Goal: Information Seeking & Learning: Compare options

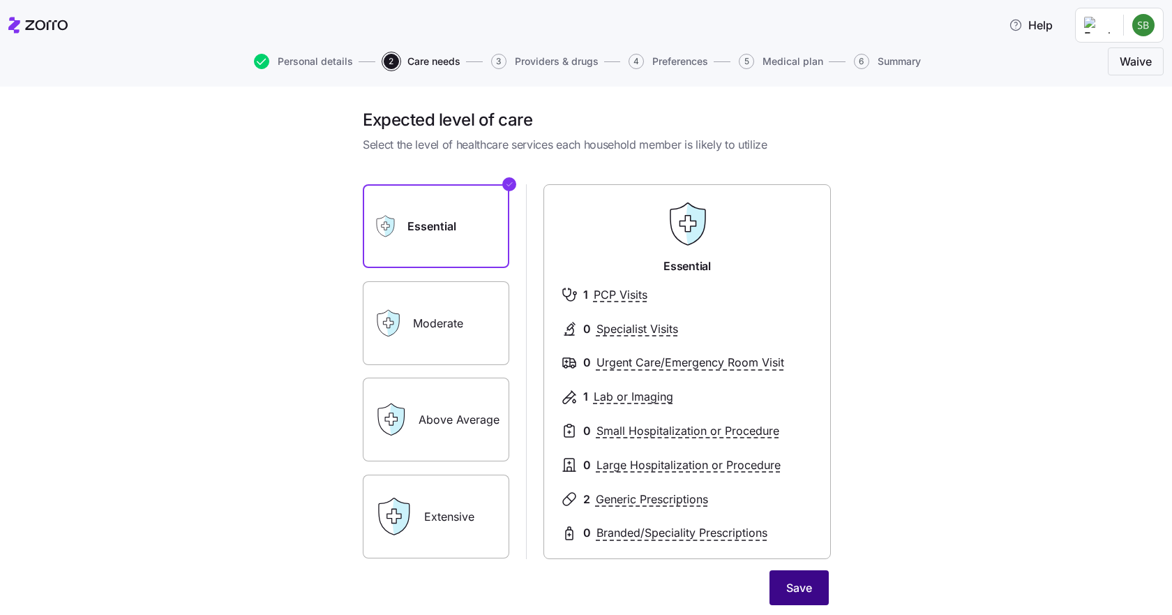
click at [799, 590] on span "Save" at bounding box center [799, 587] width 26 height 17
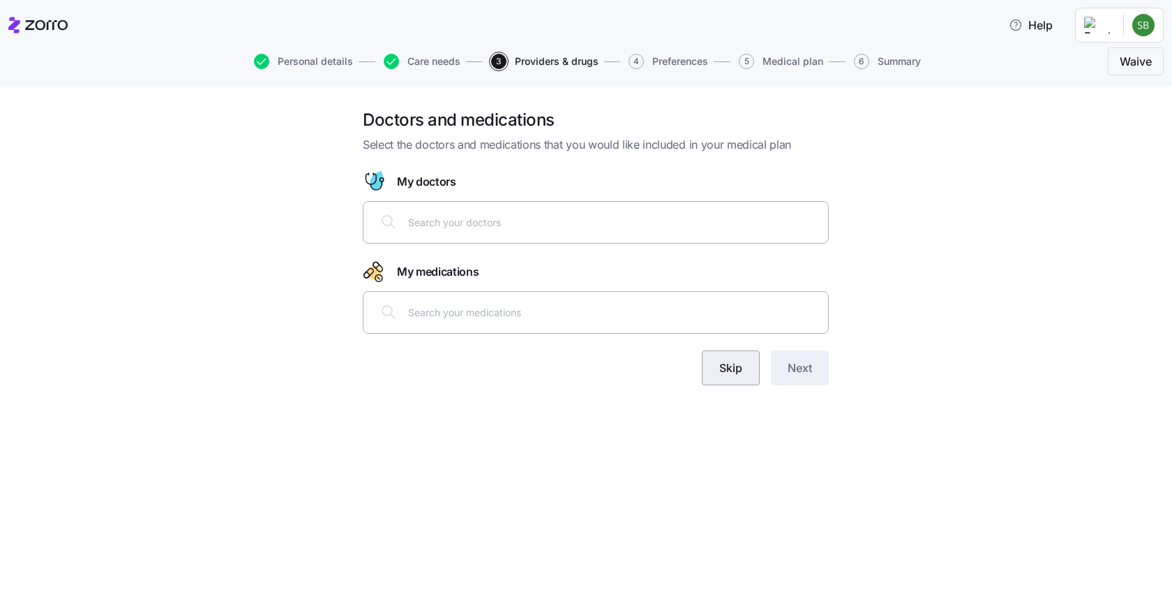
click at [716, 362] on button "Skip" at bounding box center [731, 367] width 58 height 35
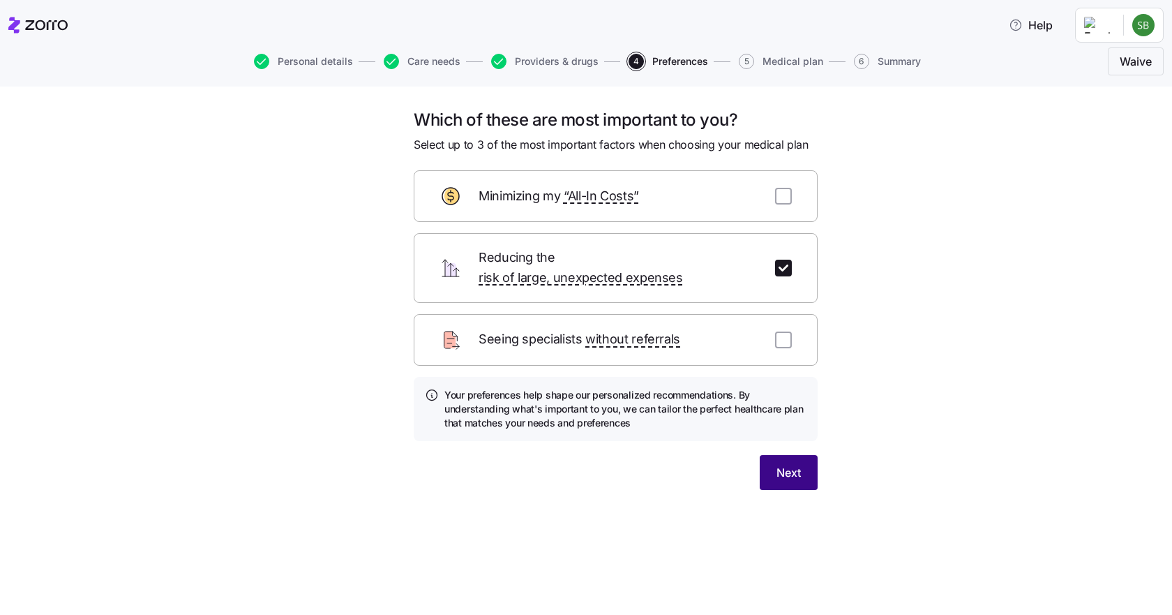
click at [787, 464] on span "Next" at bounding box center [788, 472] width 24 height 17
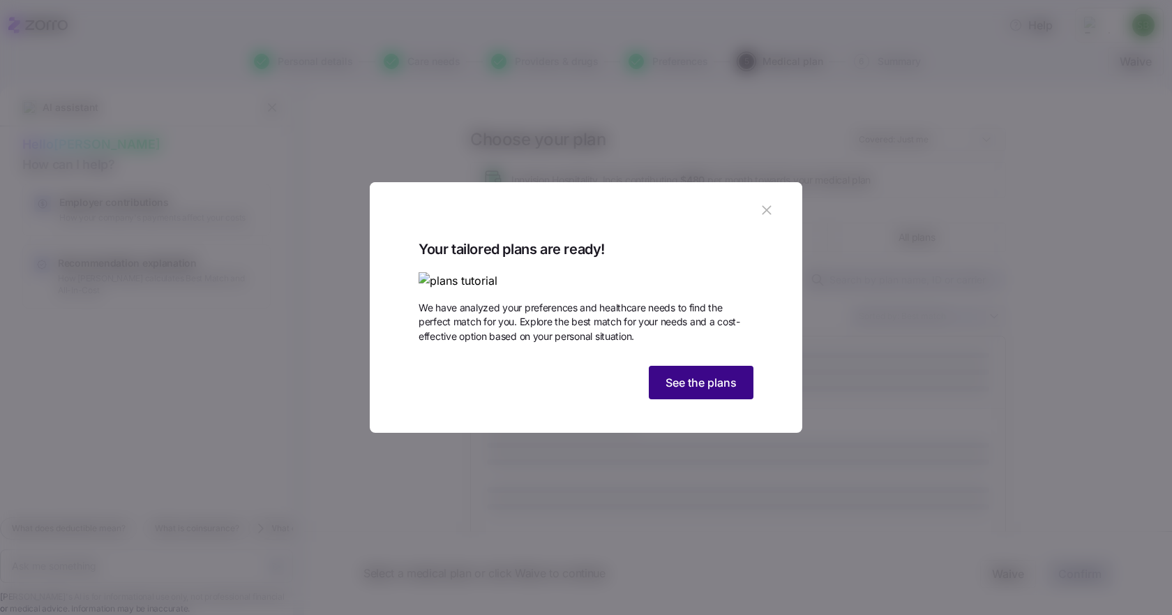
click at [719, 391] on span "See the plans" at bounding box center [700, 382] width 71 height 17
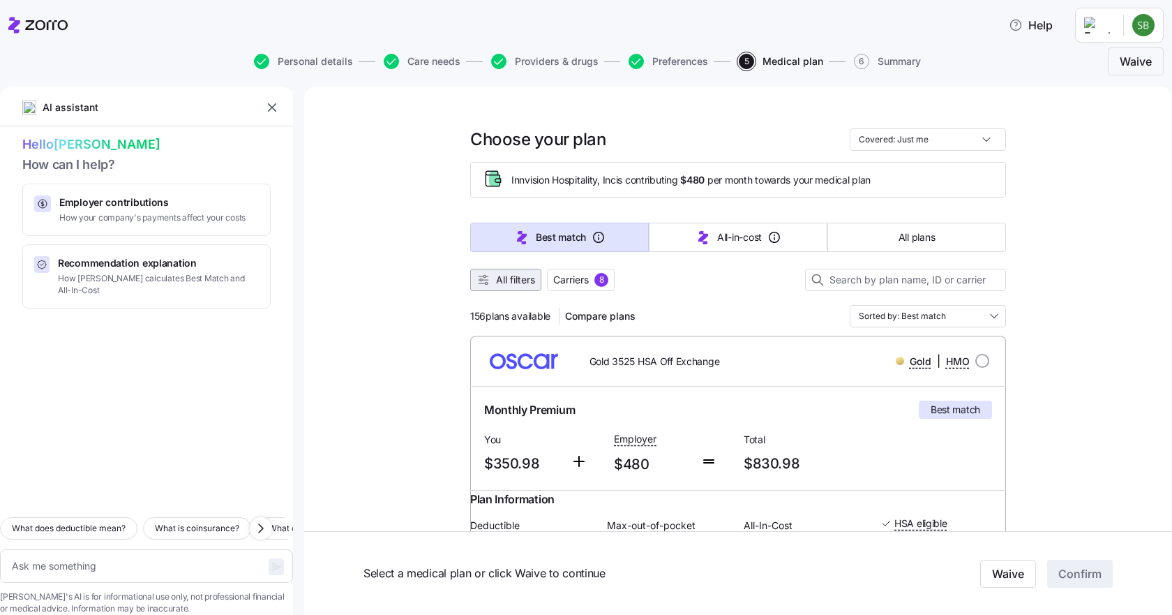
click at [487, 282] on span "All filters" at bounding box center [505, 280] width 59 height 14
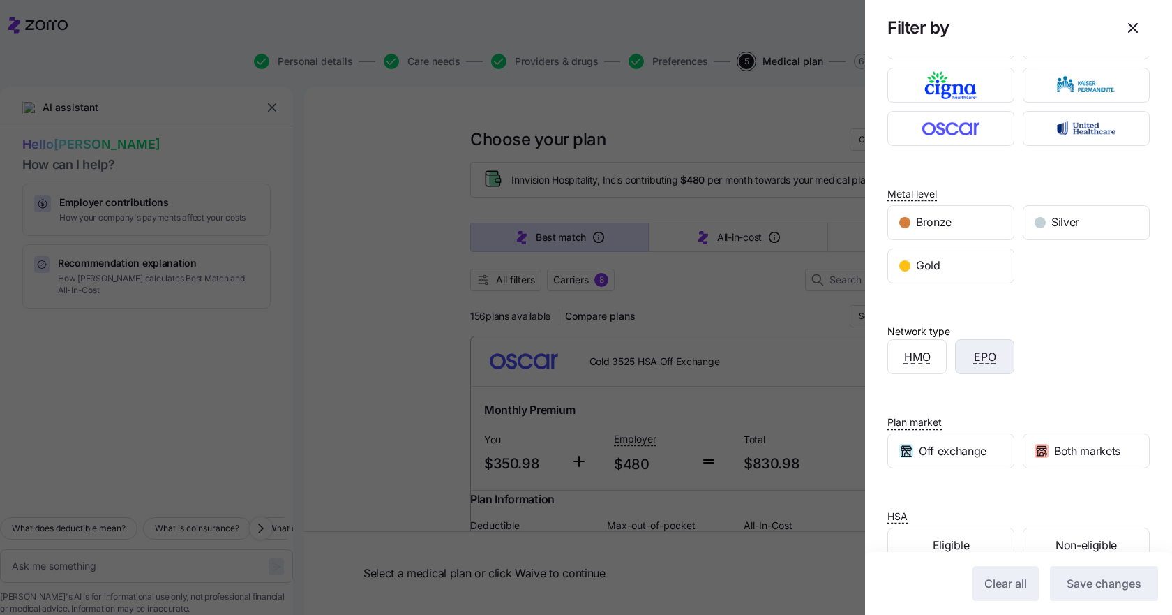
scroll to position [136, 0]
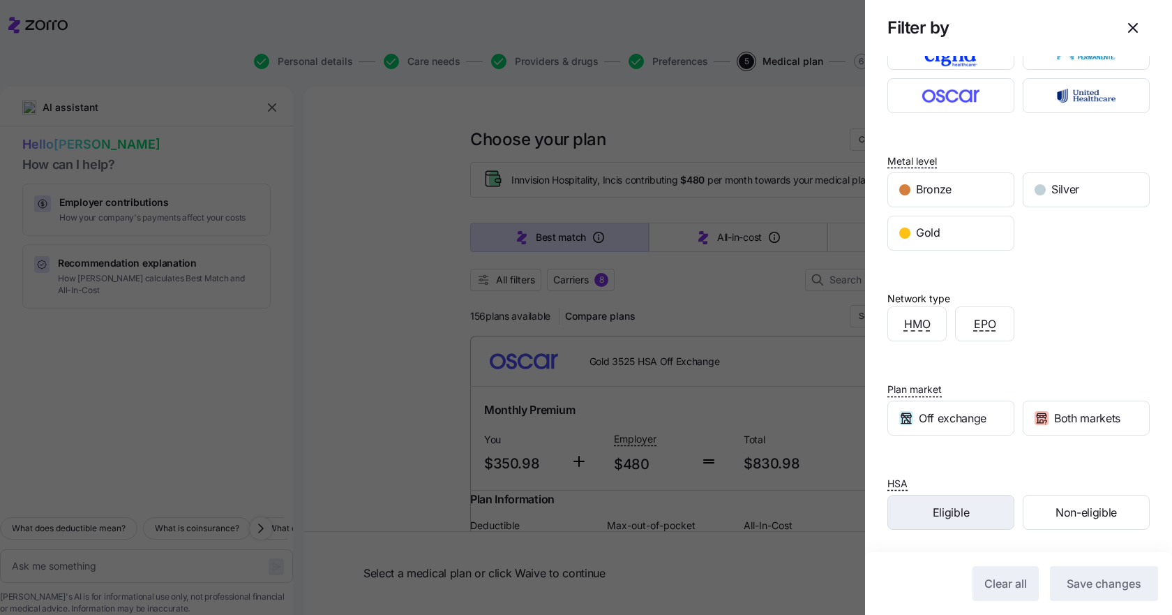
click at [942, 514] on span "Eligible" at bounding box center [951, 512] width 36 height 17
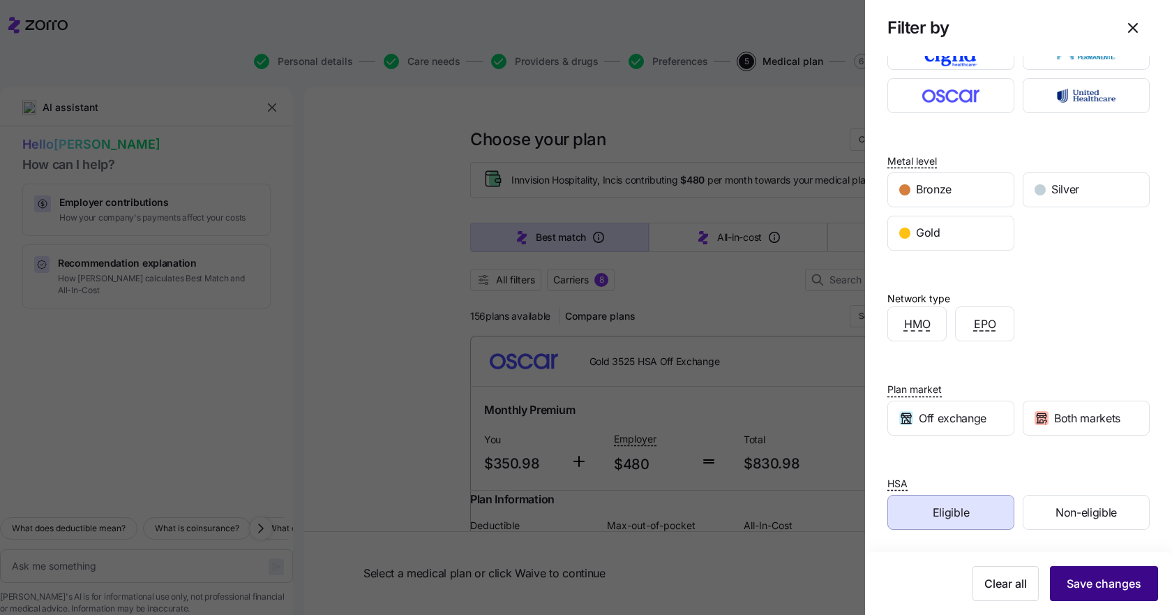
click at [1081, 582] on span "Save changes" at bounding box center [1104, 583] width 75 height 17
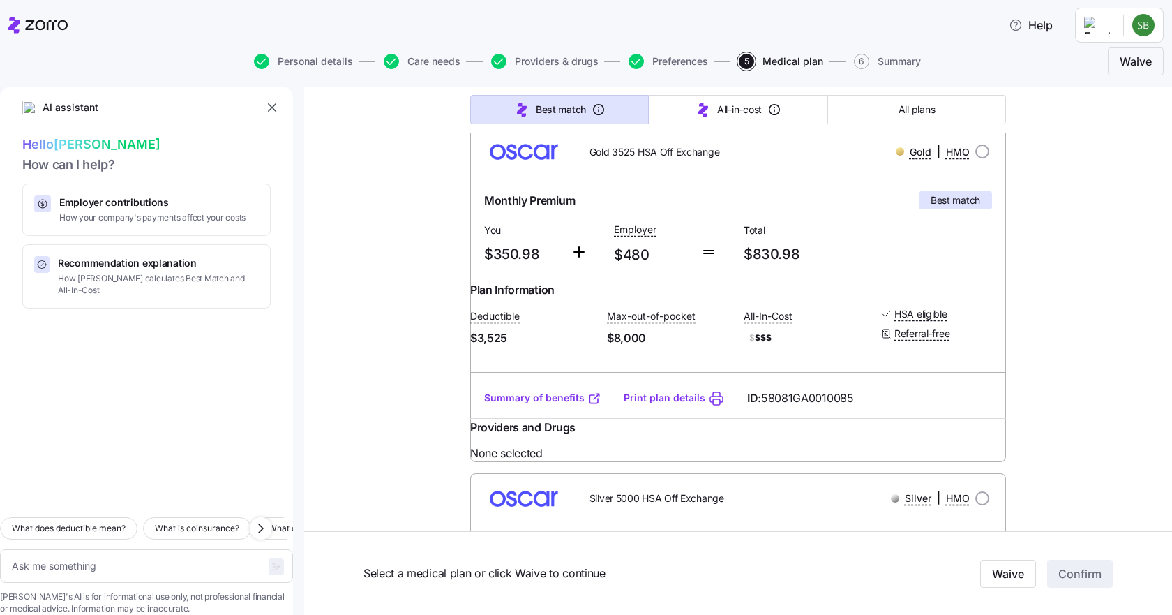
scroll to position [0, 0]
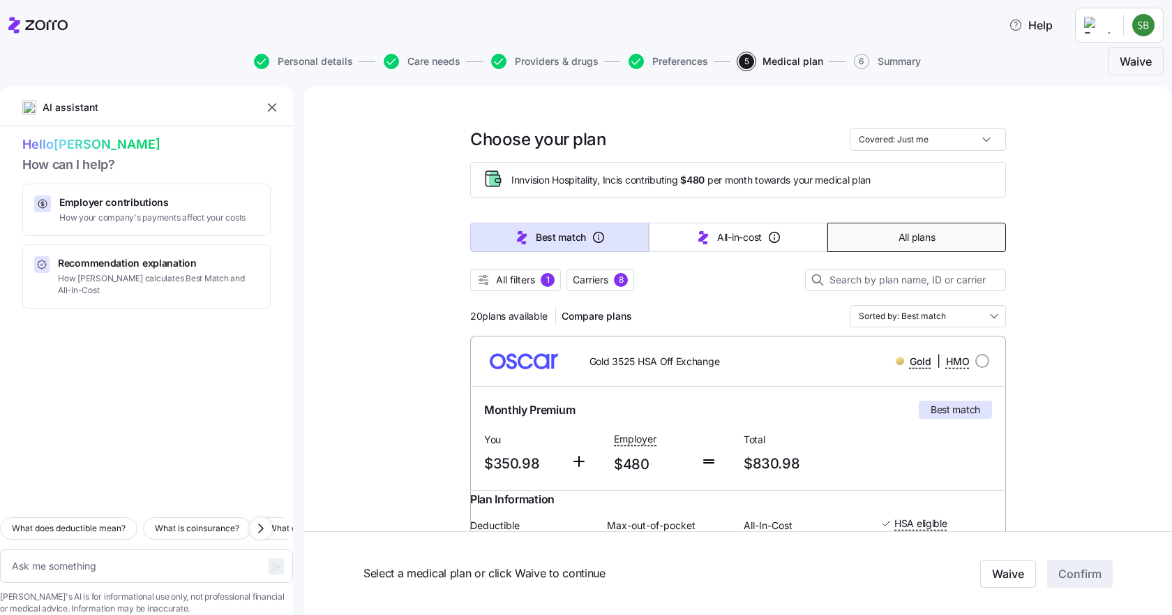
click at [955, 241] on button "All plans" at bounding box center [916, 237] width 179 height 29
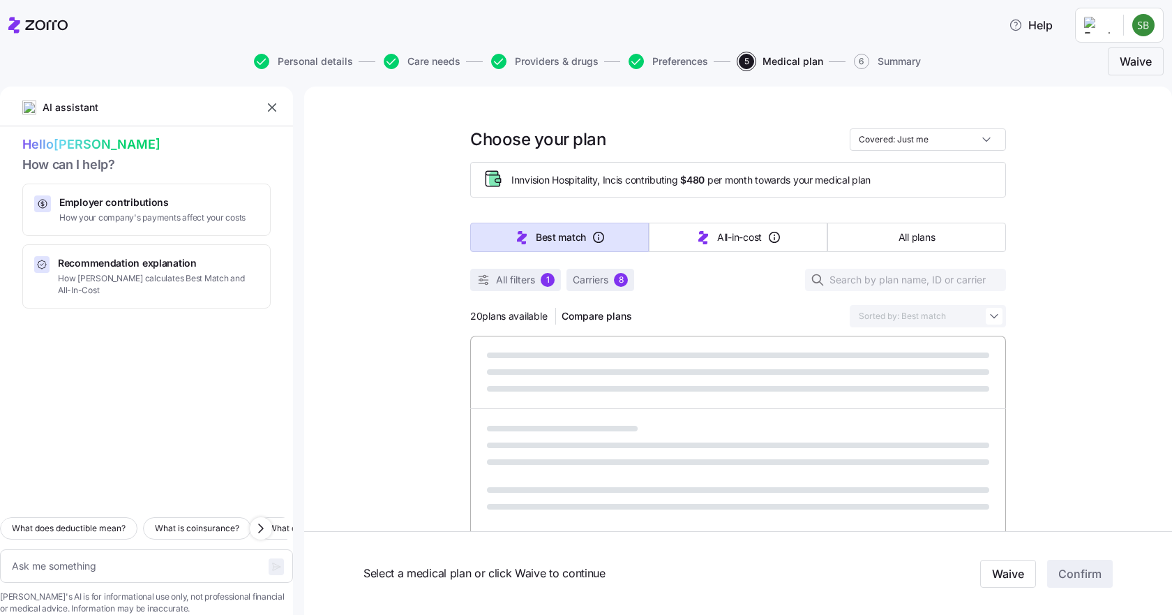
type textarea "x"
type input "Sorted by: Premium"
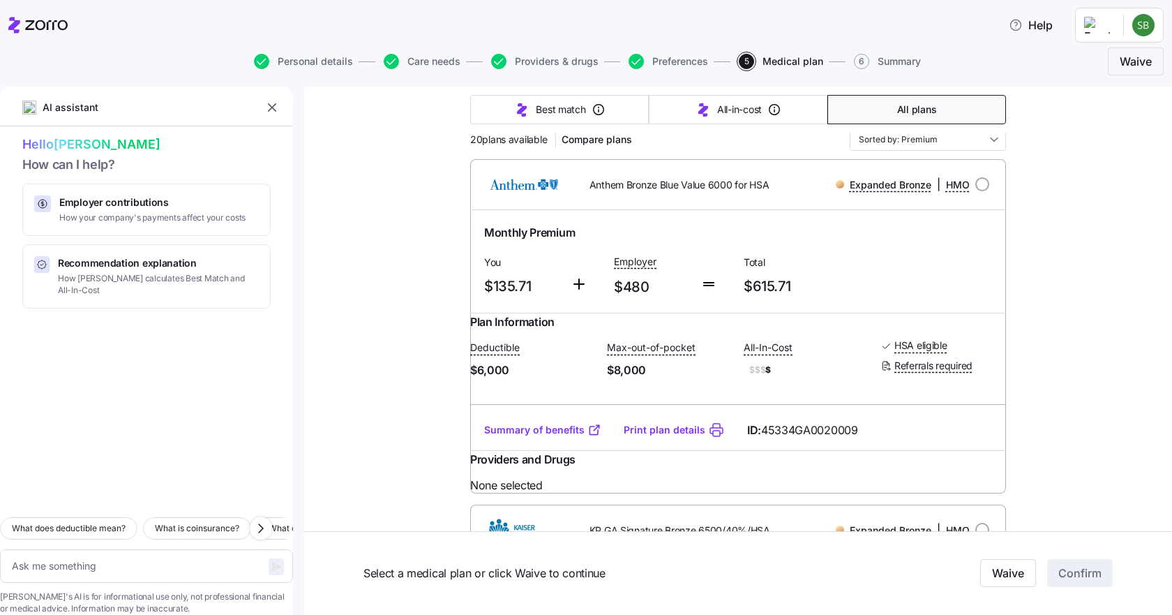
scroll to position [70, 0]
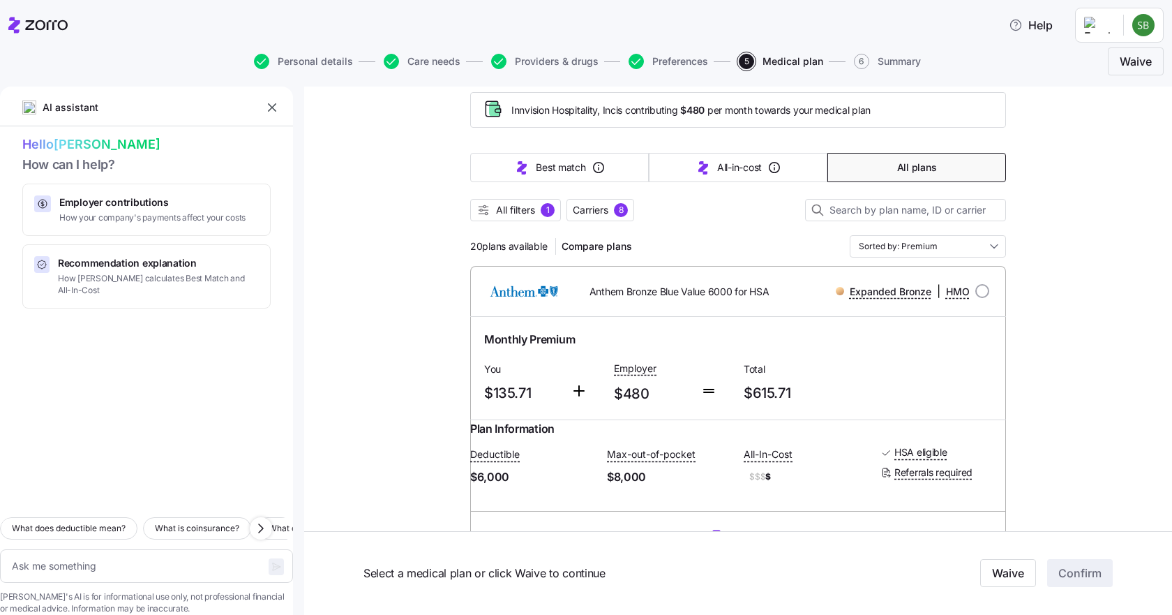
click at [641, 313] on div "Anthem Bronze Blue Value 6000 for HSA Expanded Bronze | HMO" at bounding box center [738, 291] width 536 height 50
click at [621, 246] on span "Compare plans" at bounding box center [597, 246] width 70 height 14
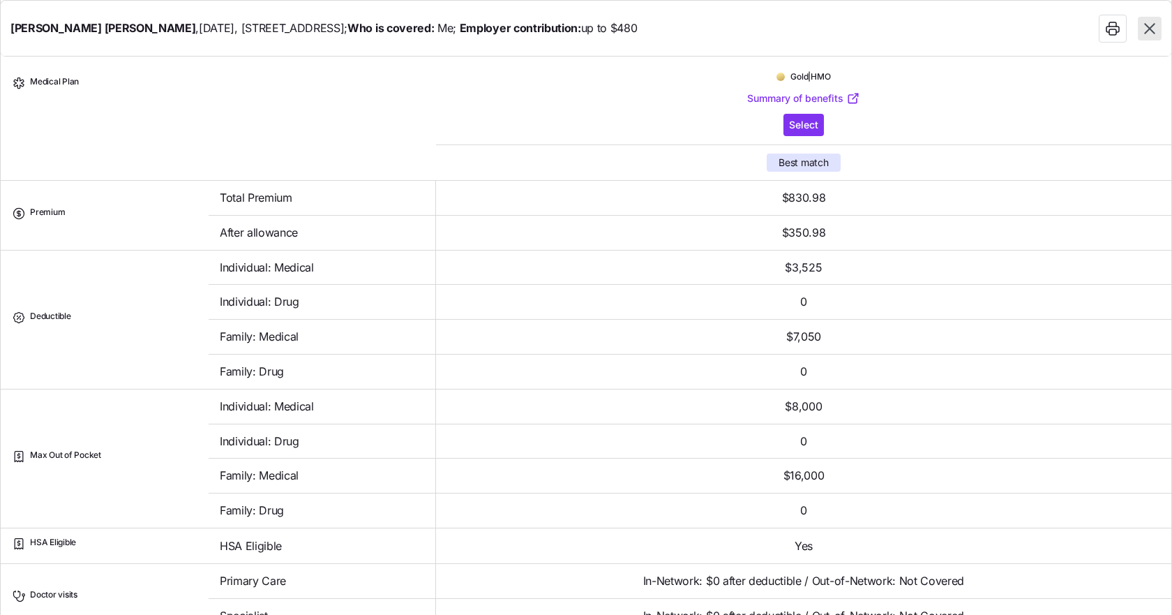
scroll to position [0, 0]
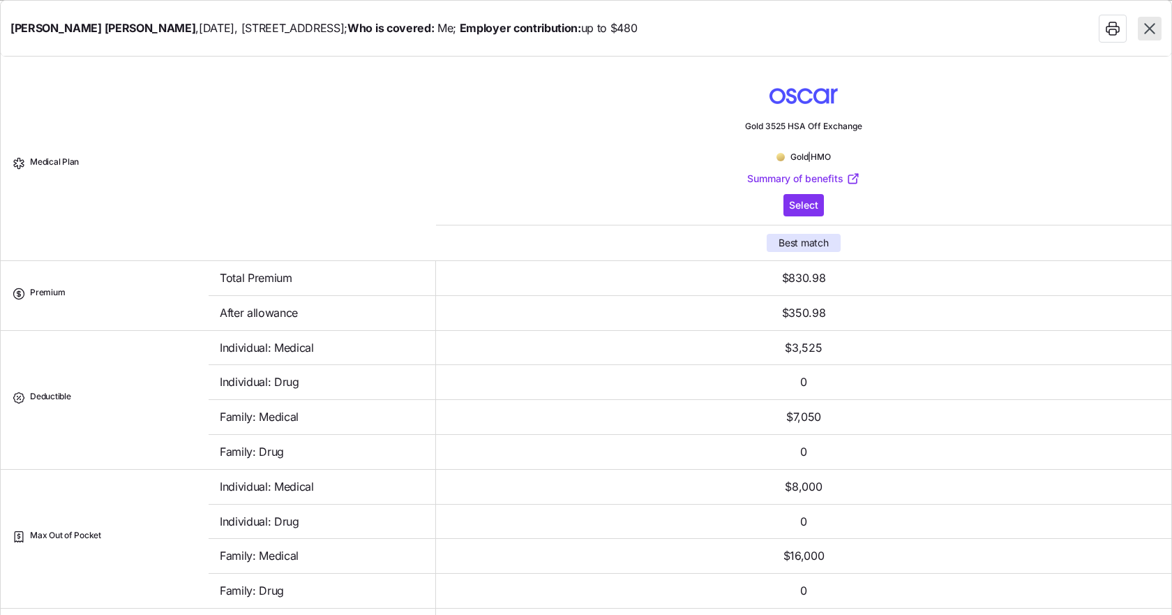
click at [1154, 28] on icon "button" at bounding box center [1149, 29] width 18 height 18
type textarea "x"
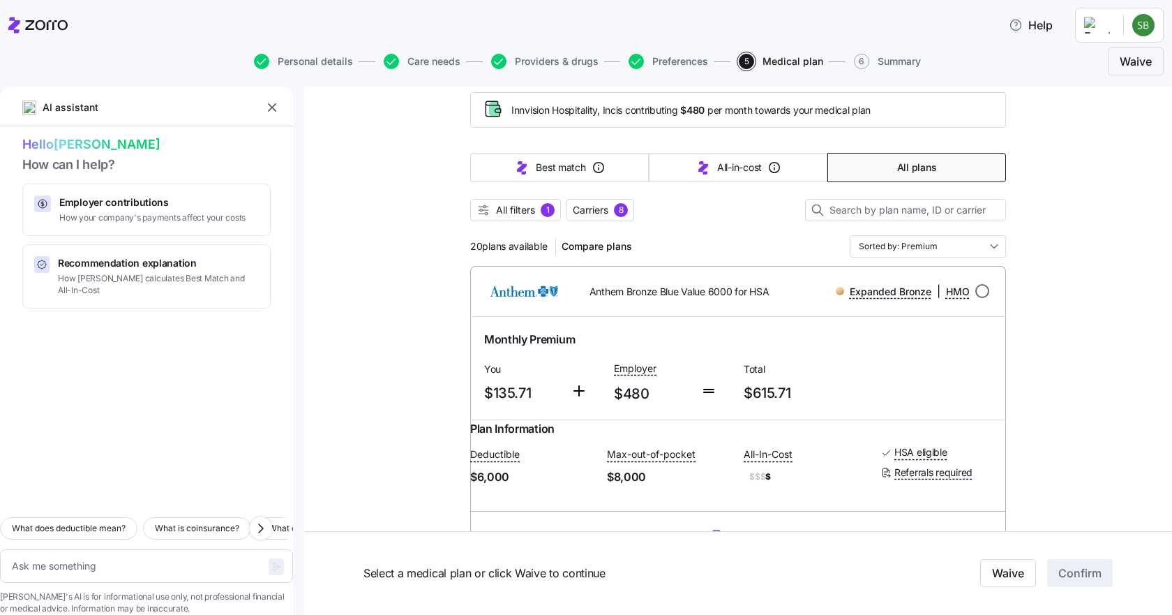
click at [981, 290] on input "radio" at bounding box center [982, 291] width 14 height 14
radio input "true"
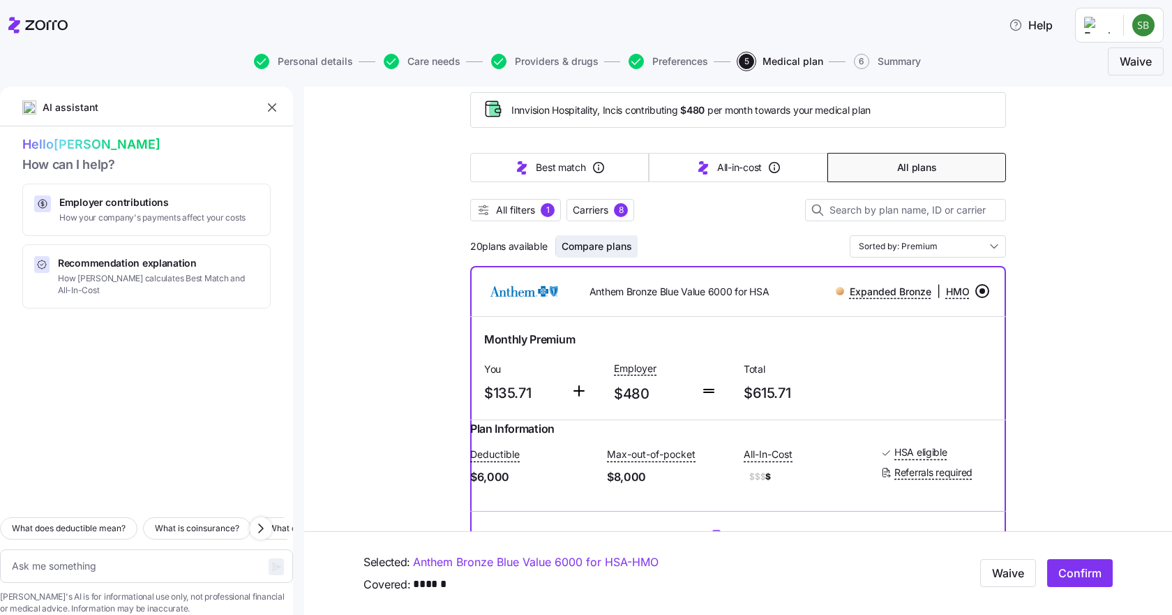
click at [598, 245] on span "Compare plans" at bounding box center [597, 246] width 70 height 14
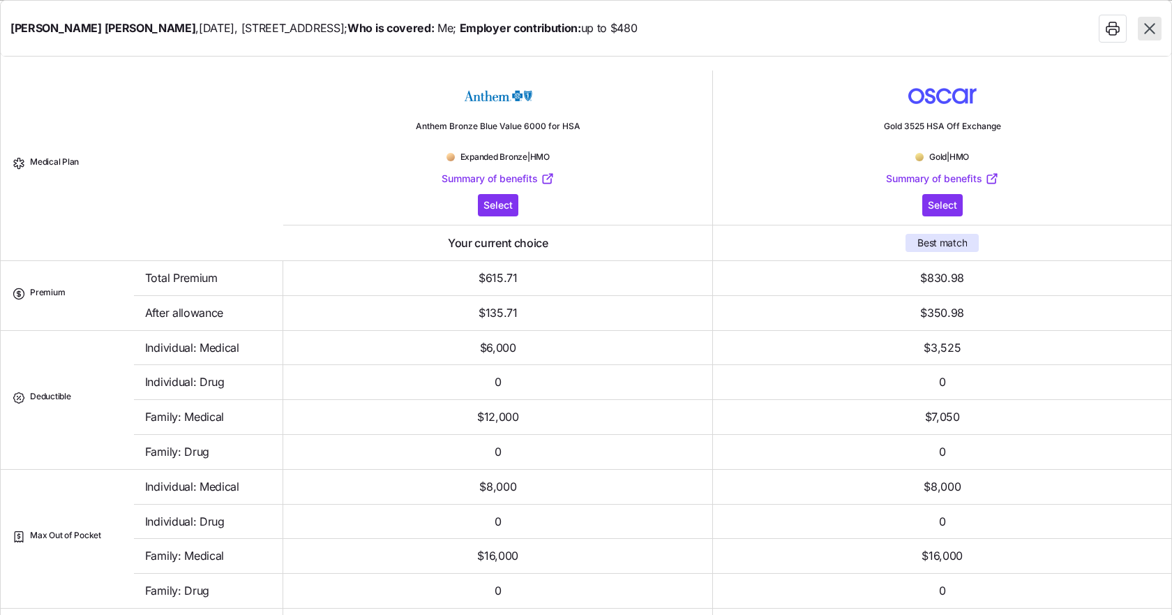
click at [1147, 24] on icon "button" at bounding box center [1149, 29] width 18 height 18
type textarea "x"
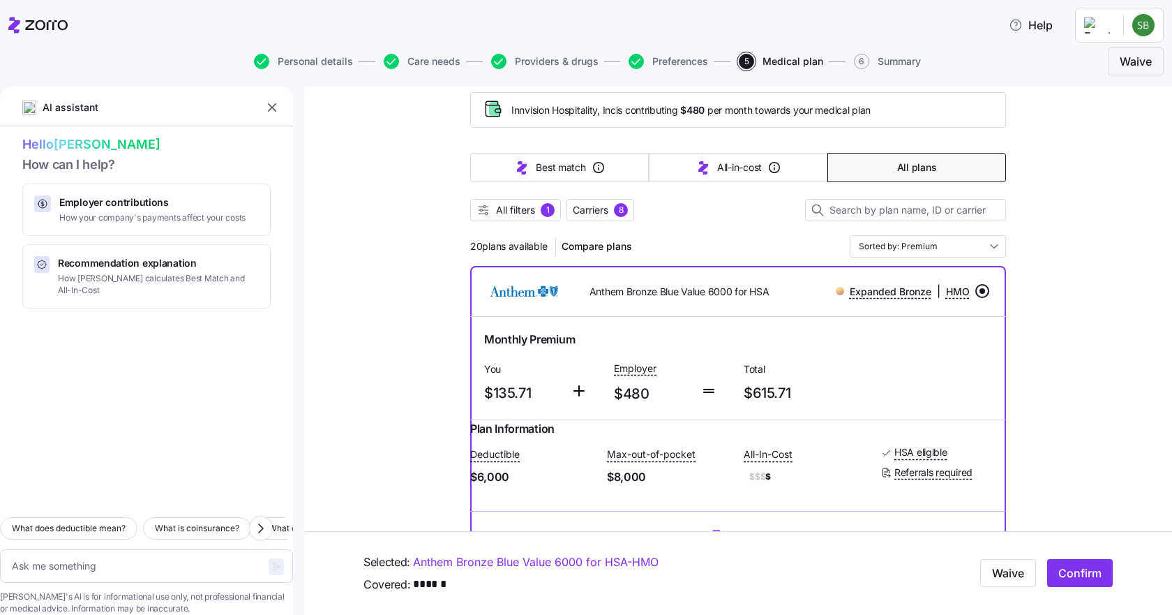
click at [977, 291] on input "radio" at bounding box center [982, 291] width 14 height 14
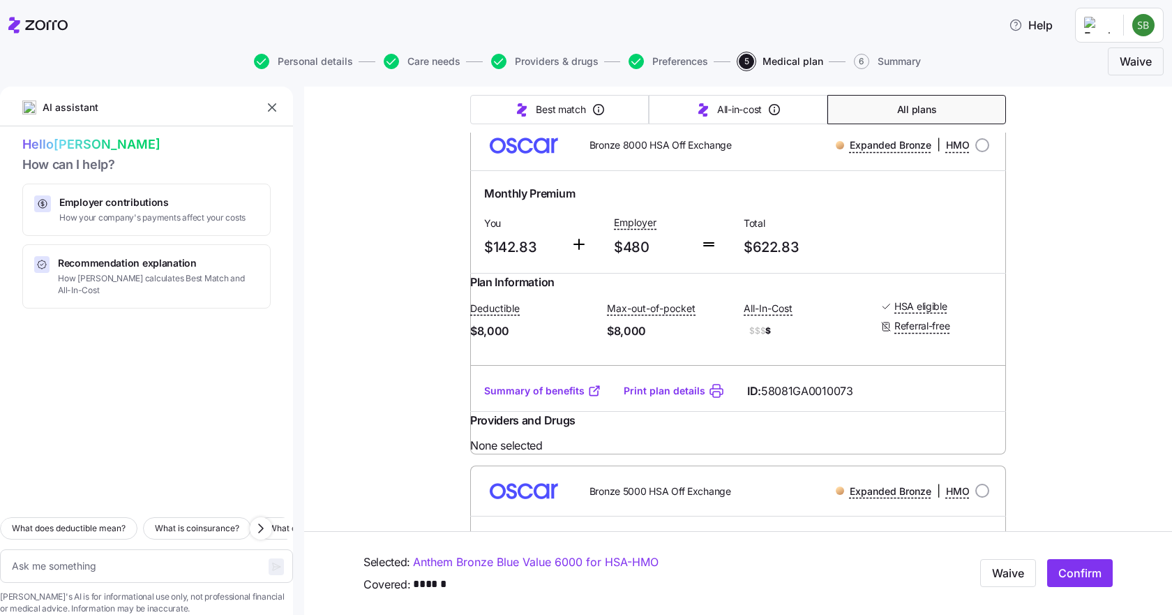
scroll to position [977, 0]
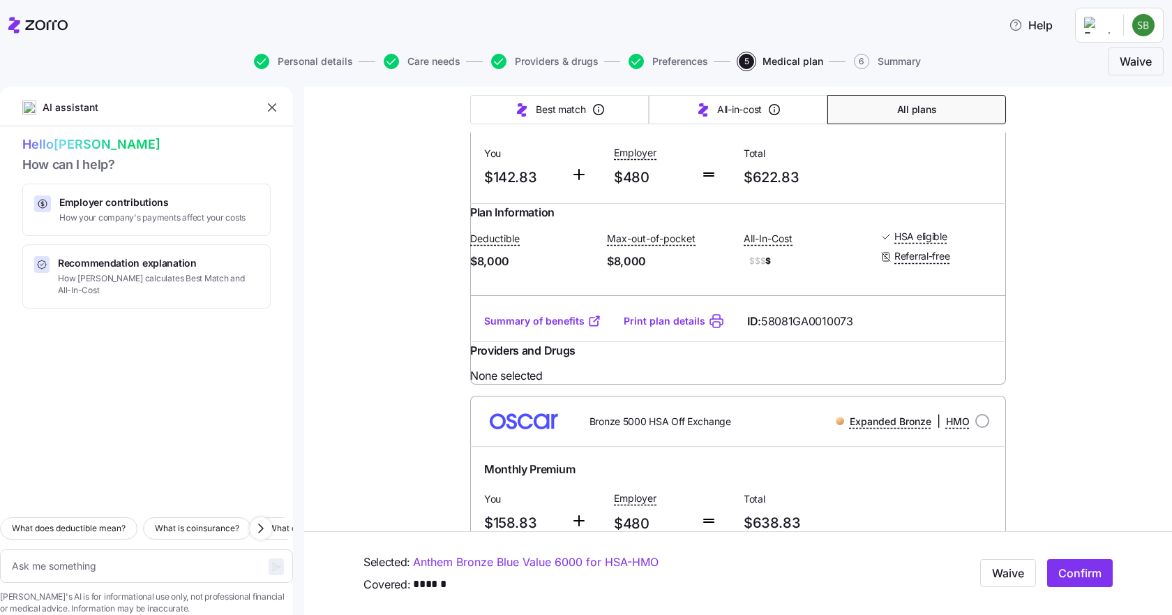
click at [978, 82] on input "radio" at bounding box center [982, 75] width 14 height 14
radio input "true"
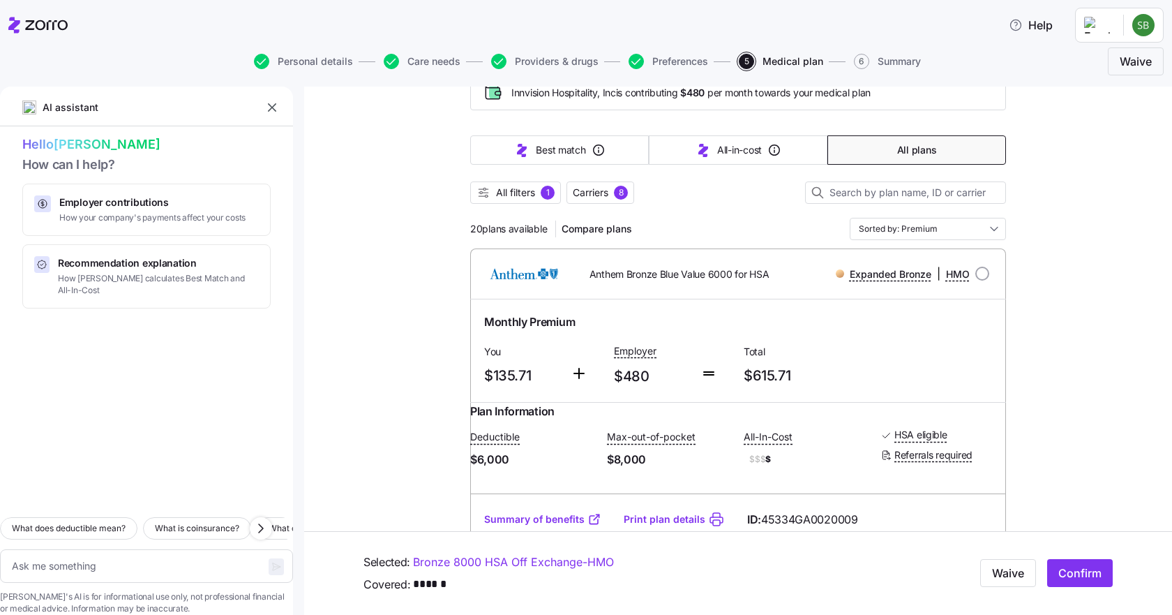
scroll to position [0, 0]
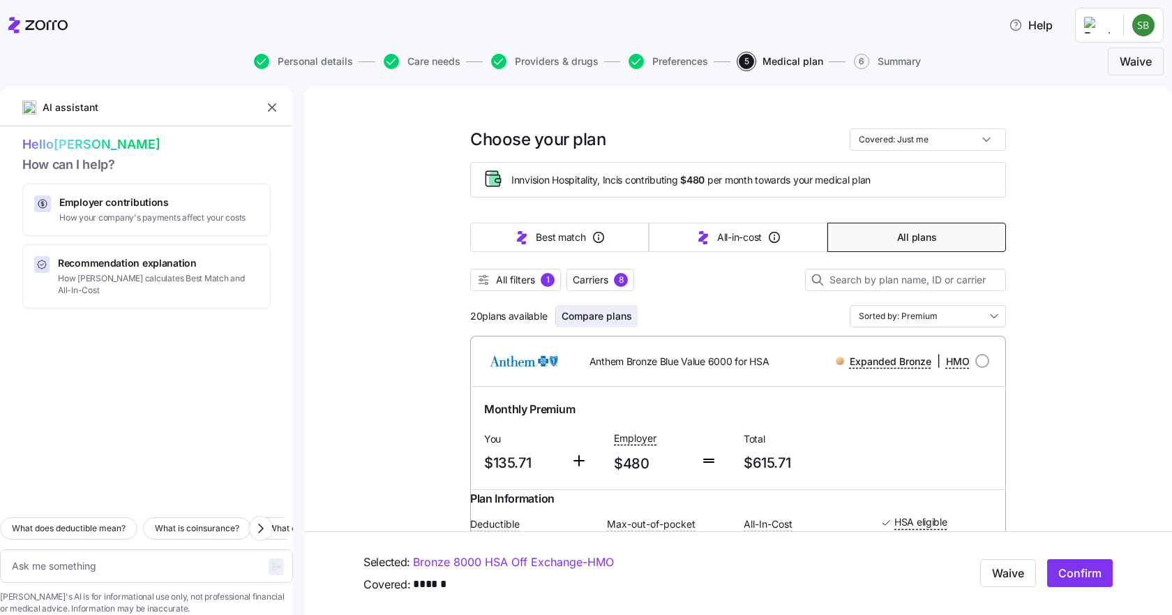
click at [582, 314] on span "Compare plans" at bounding box center [597, 316] width 70 height 14
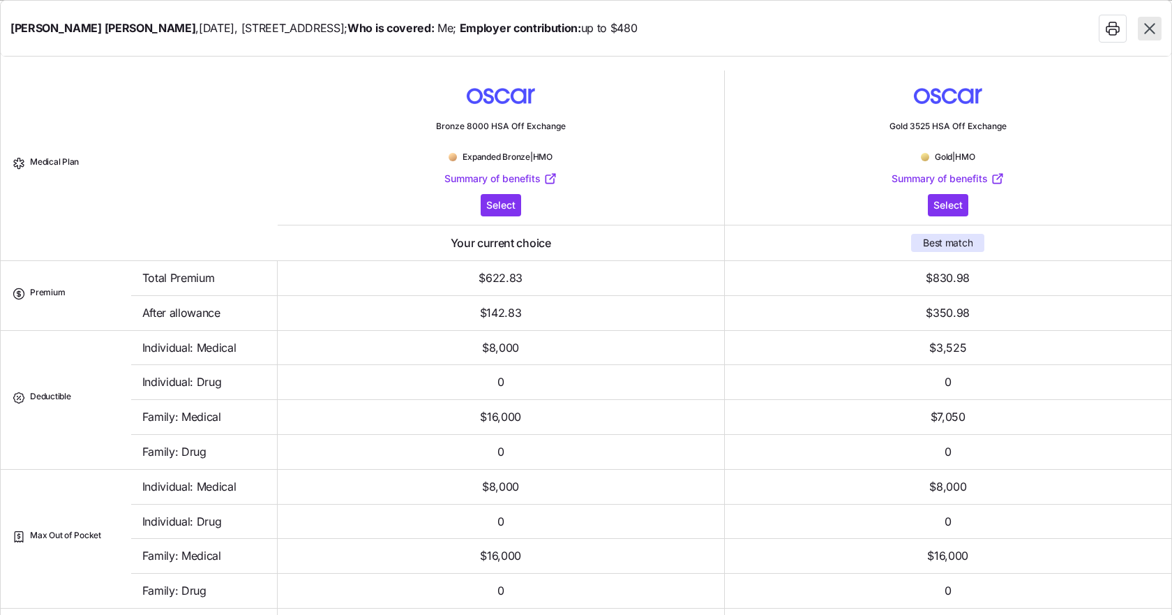
click at [1148, 27] on icon "button" at bounding box center [1149, 28] width 10 height 10
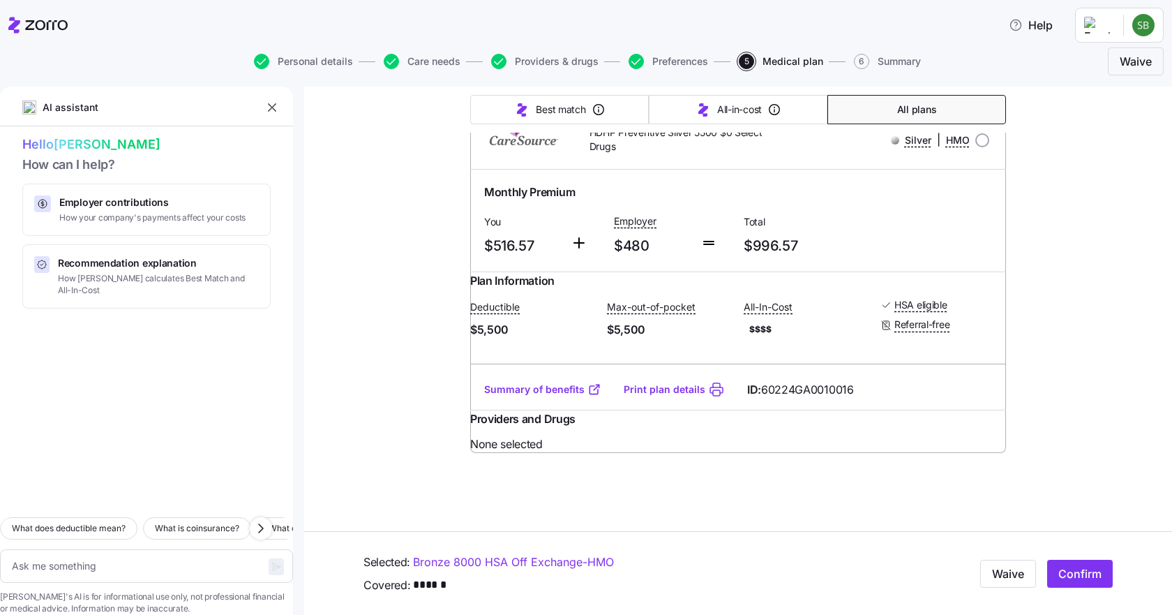
scroll to position [7719, 0]
type textarea "x"
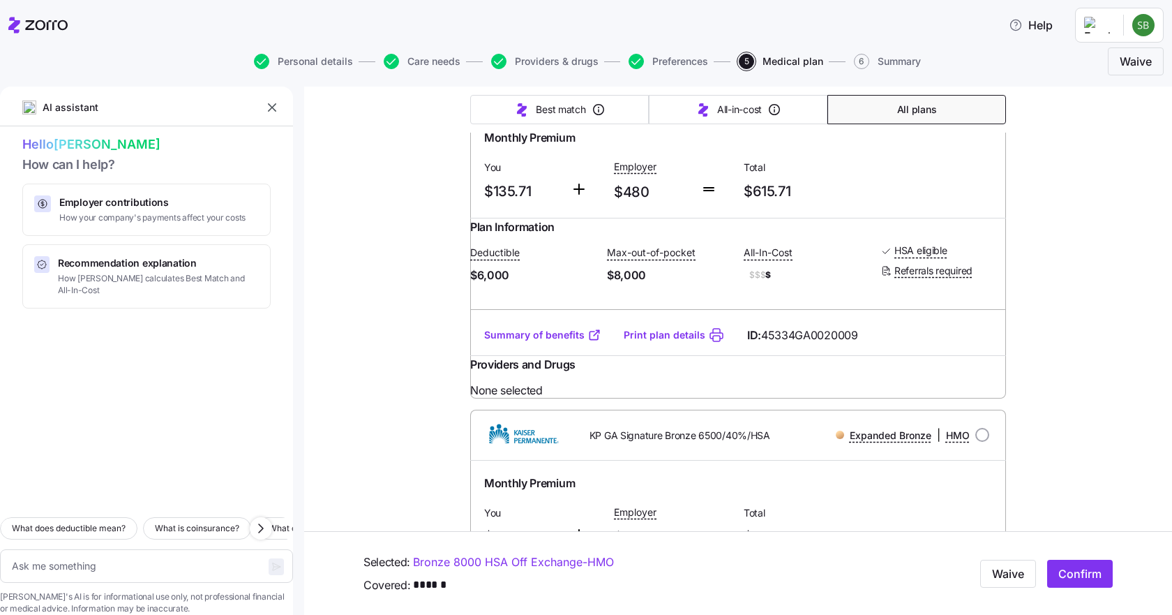
scroll to position [0, 0]
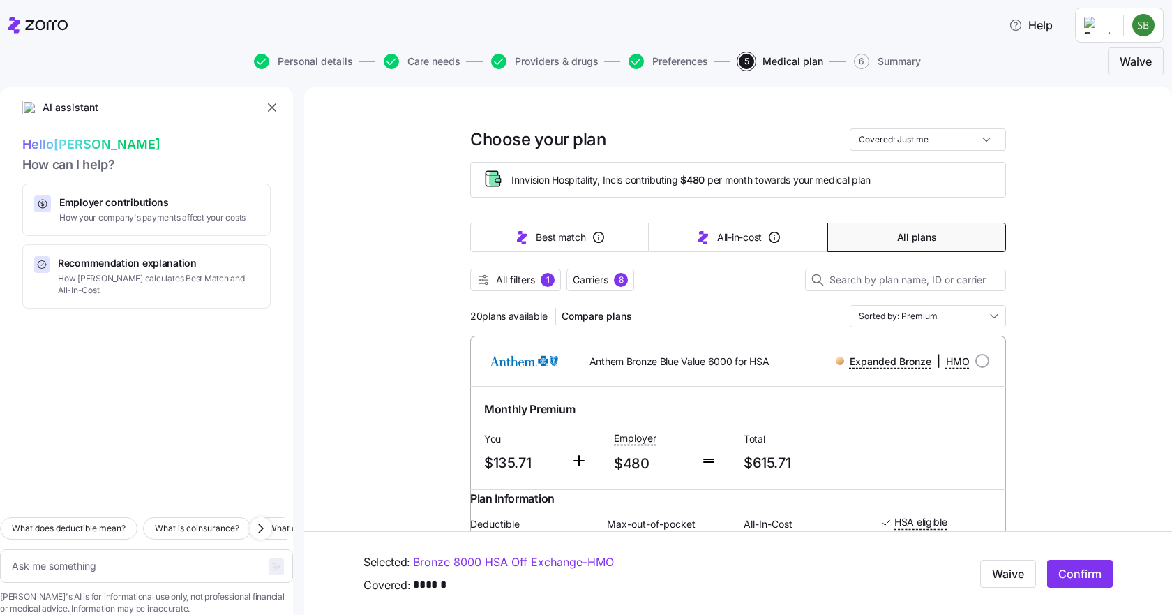
click at [975, 365] on input "radio" at bounding box center [982, 361] width 14 height 14
radio input "true"
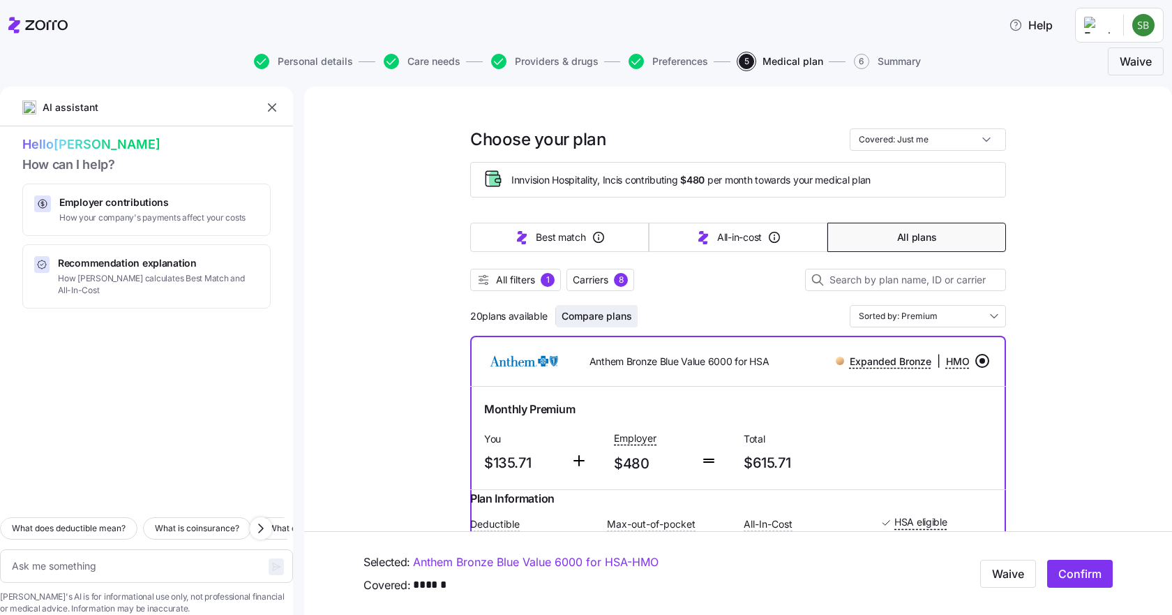
click at [606, 315] on span "Compare plans" at bounding box center [597, 316] width 70 height 14
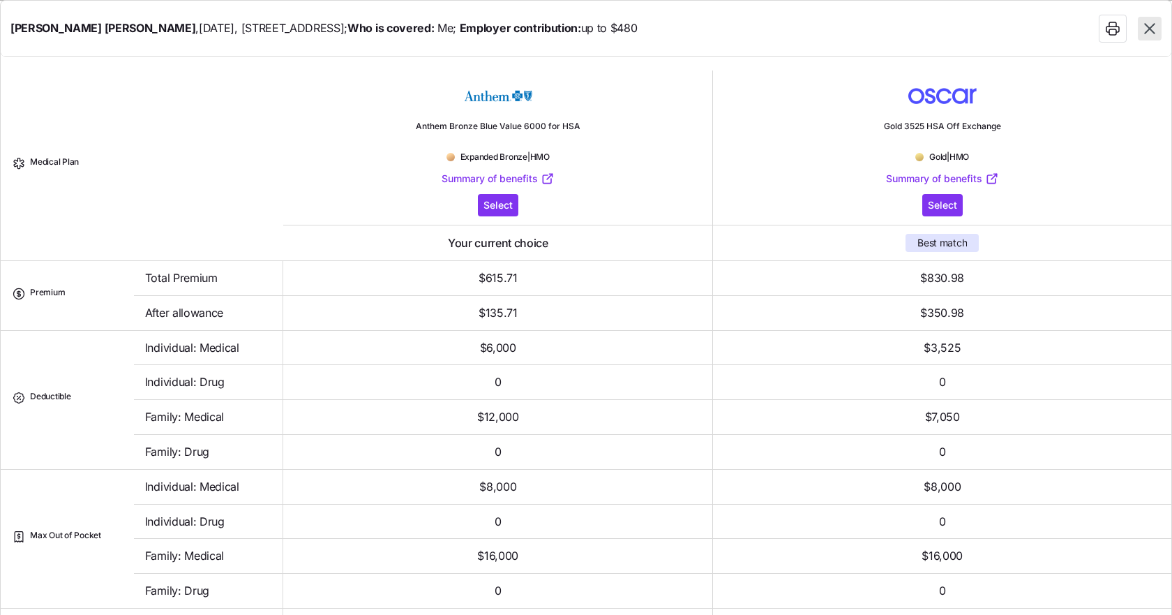
click at [1148, 16] on div at bounding box center [1130, 29] width 63 height 28
click at [1154, 22] on icon "button" at bounding box center [1149, 29] width 18 height 18
type textarea "x"
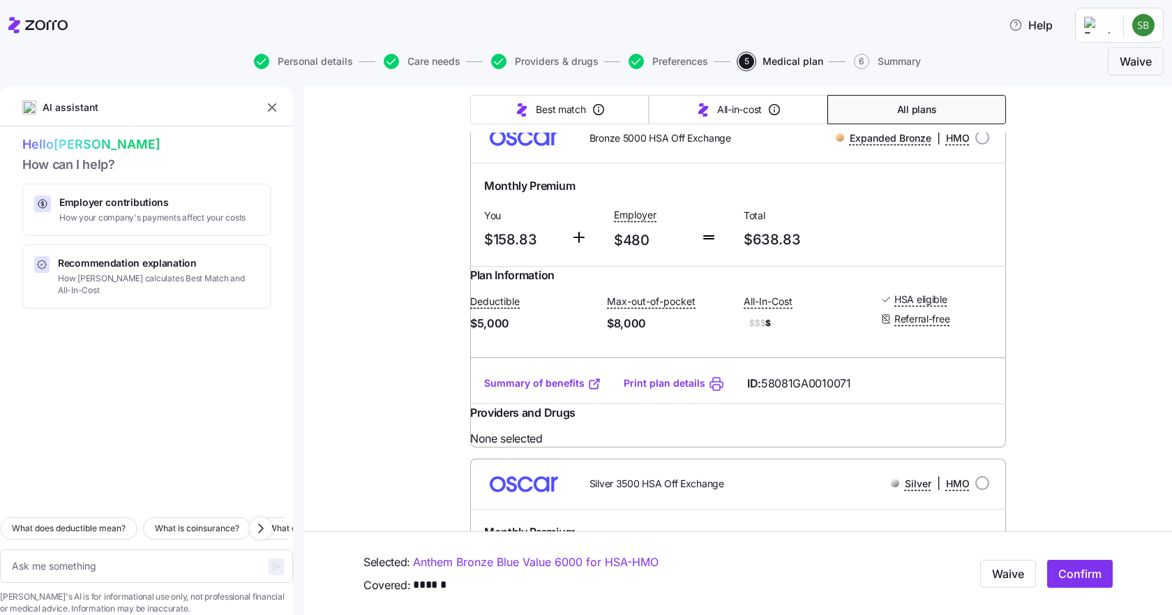
scroll to position [1256, 0]
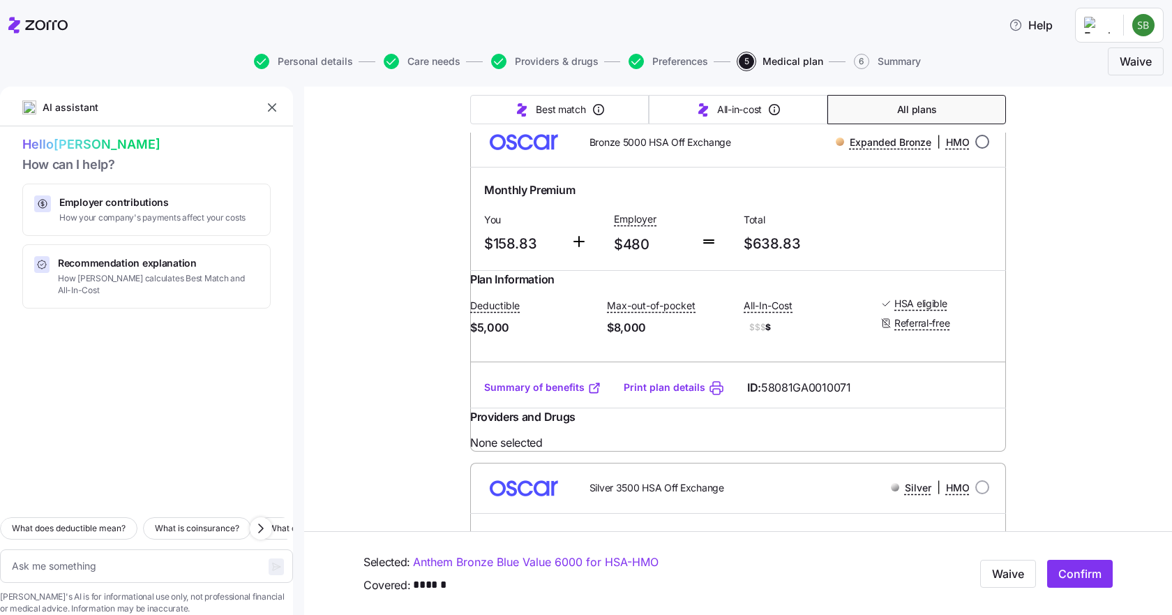
click at [977, 149] on input "radio" at bounding box center [982, 142] width 14 height 14
radio input "true"
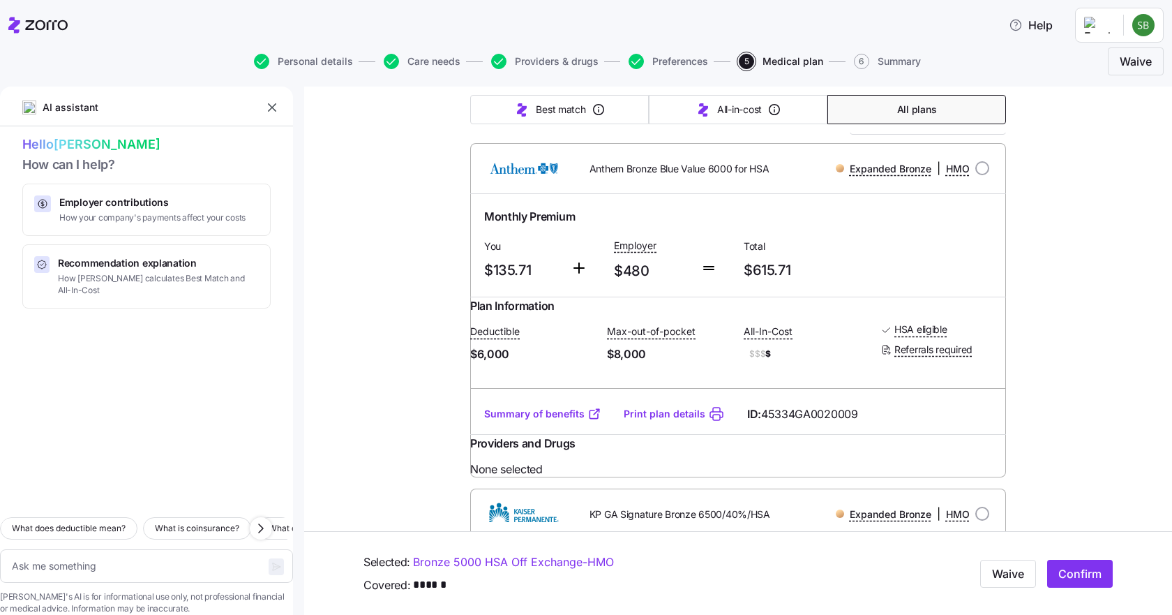
scroll to position [0, 0]
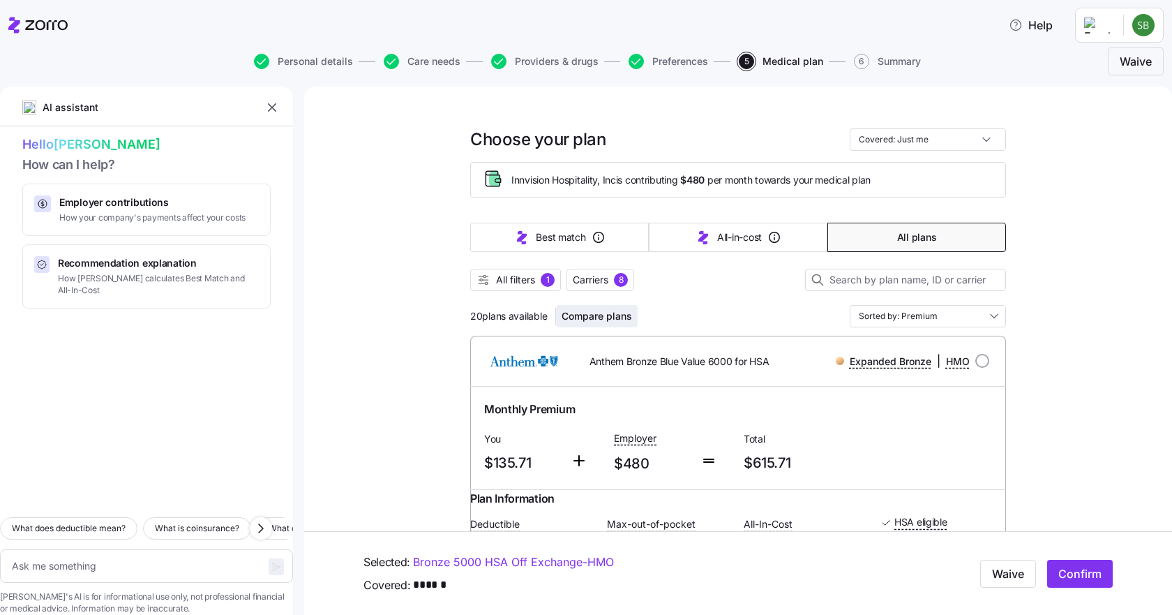
click at [601, 319] on span "Compare plans" at bounding box center [597, 316] width 70 height 14
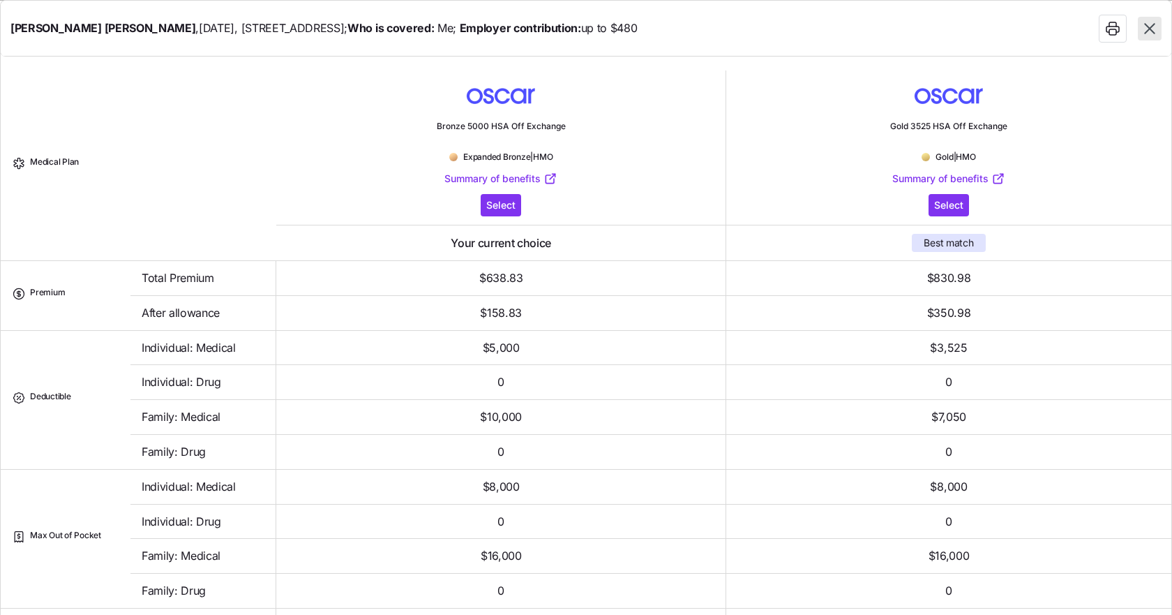
click at [1155, 28] on icon "button" at bounding box center [1149, 29] width 18 height 18
type textarea "x"
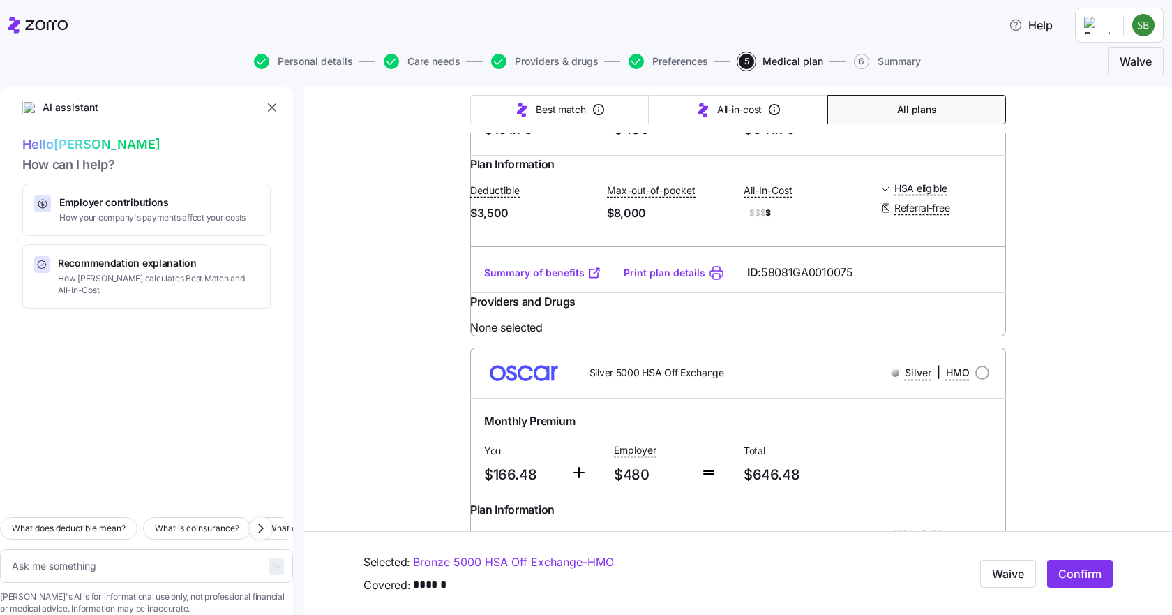
scroll to position [1744, 0]
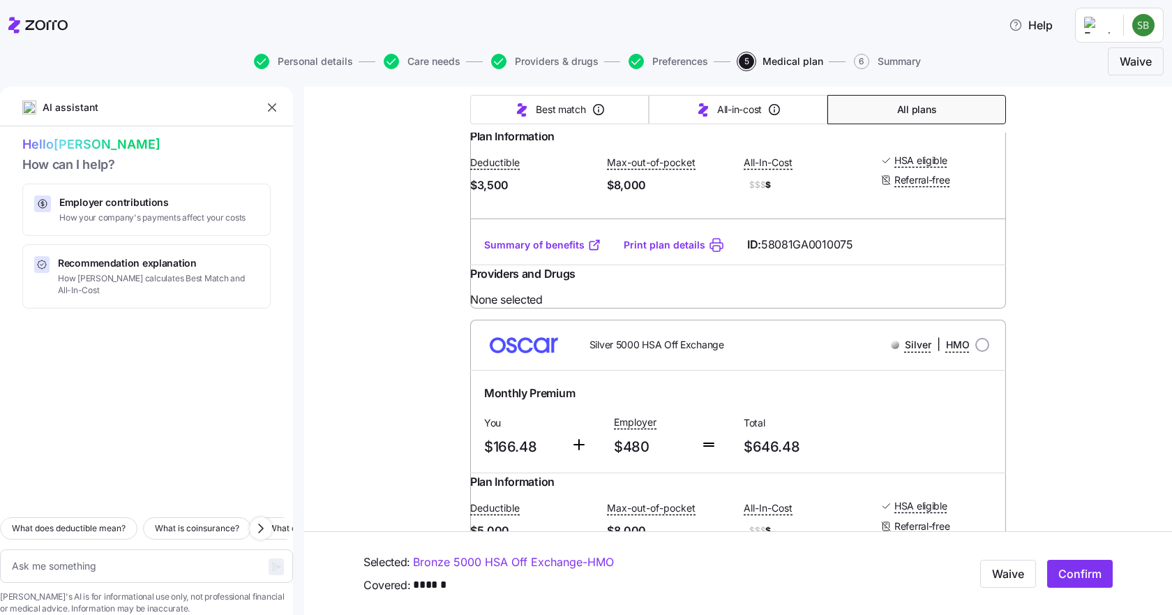
radio input "true"
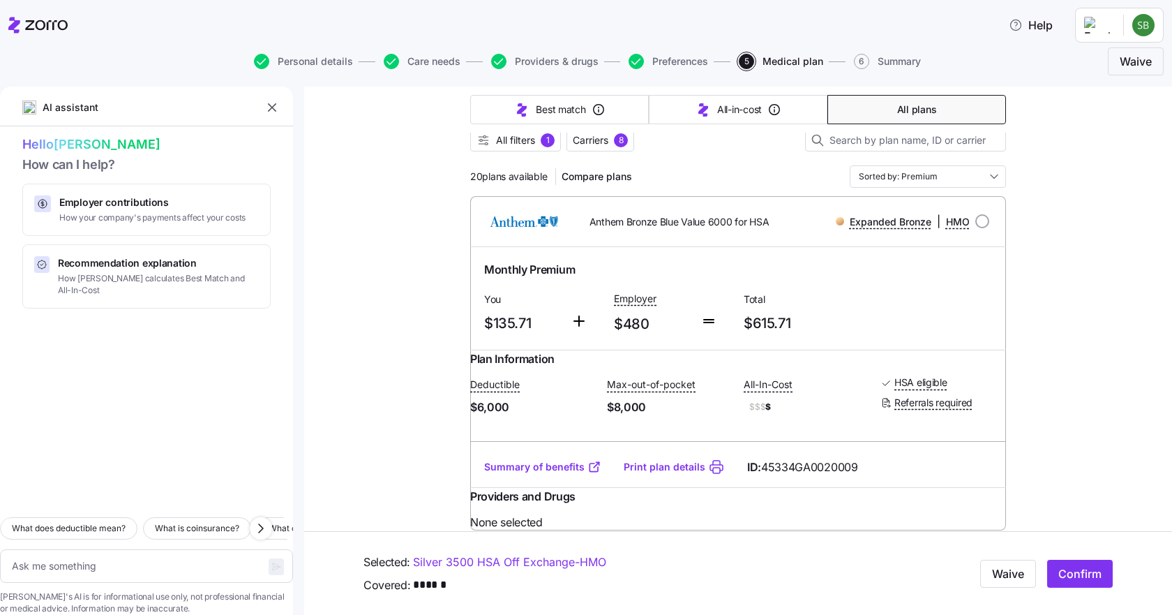
scroll to position [0, 0]
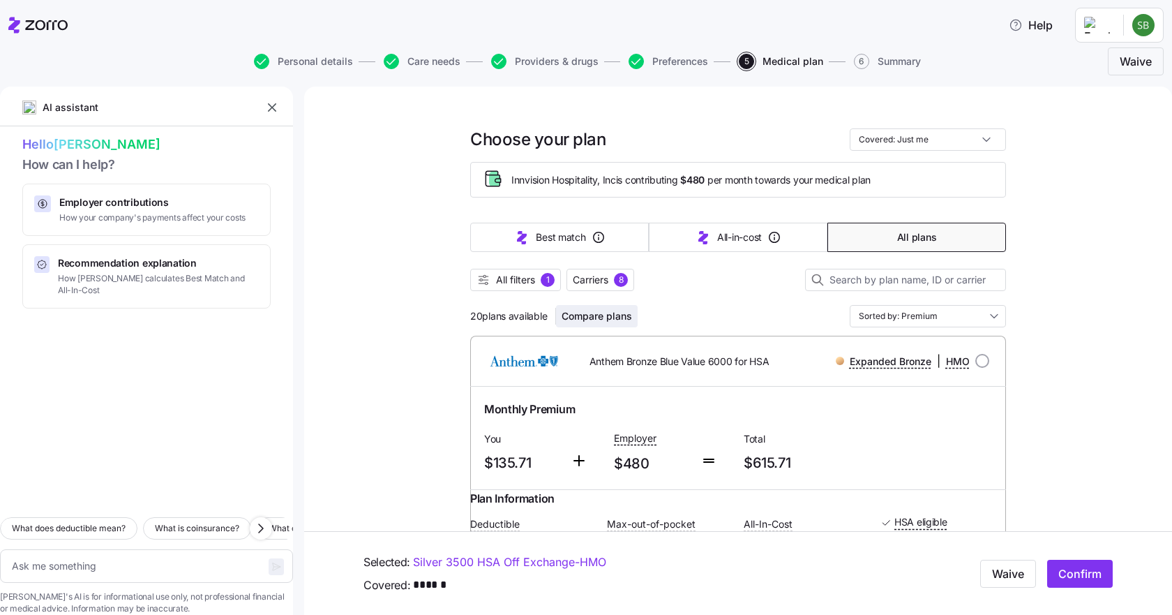
click at [598, 316] on span "Compare plans" at bounding box center [597, 316] width 70 height 14
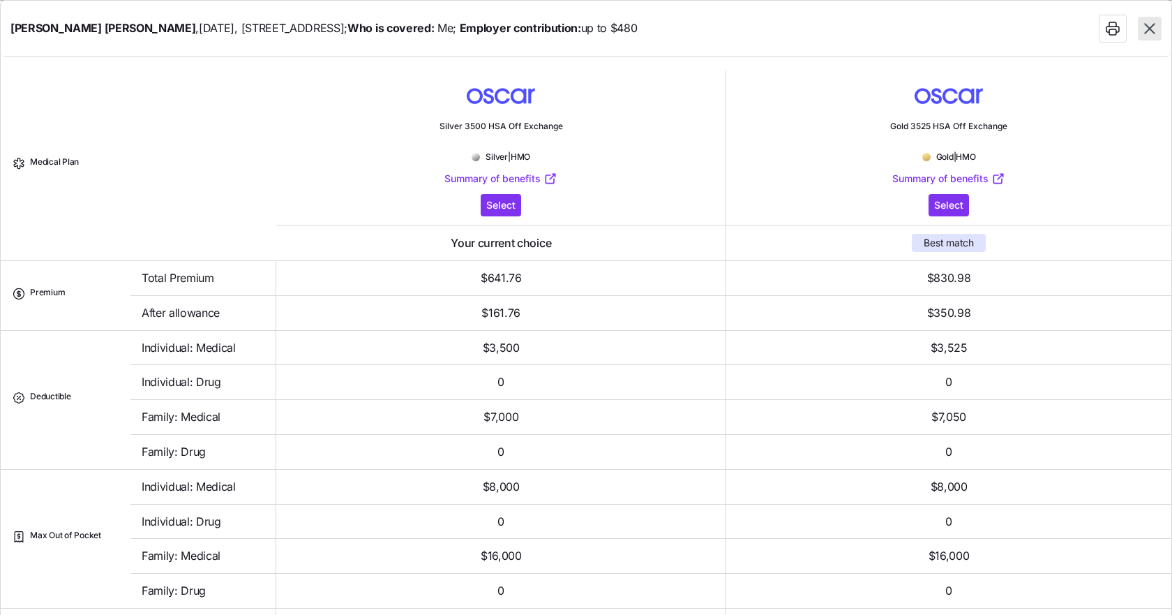
click at [1148, 33] on icon "button" at bounding box center [1149, 29] width 18 height 18
type textarea "x"
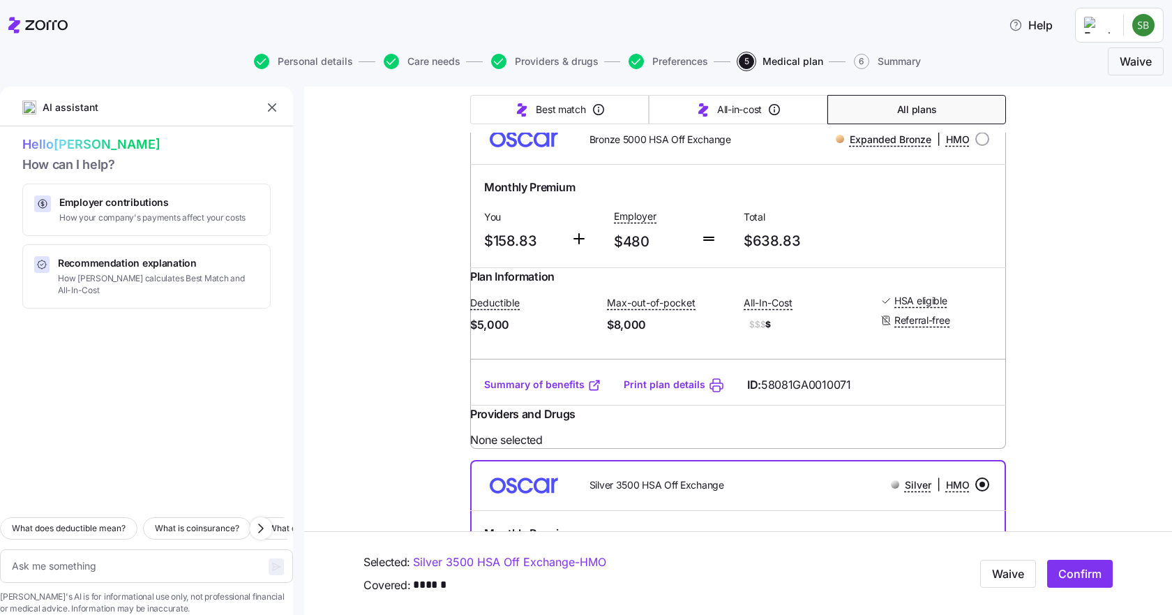
scroll to position [1325, 0]
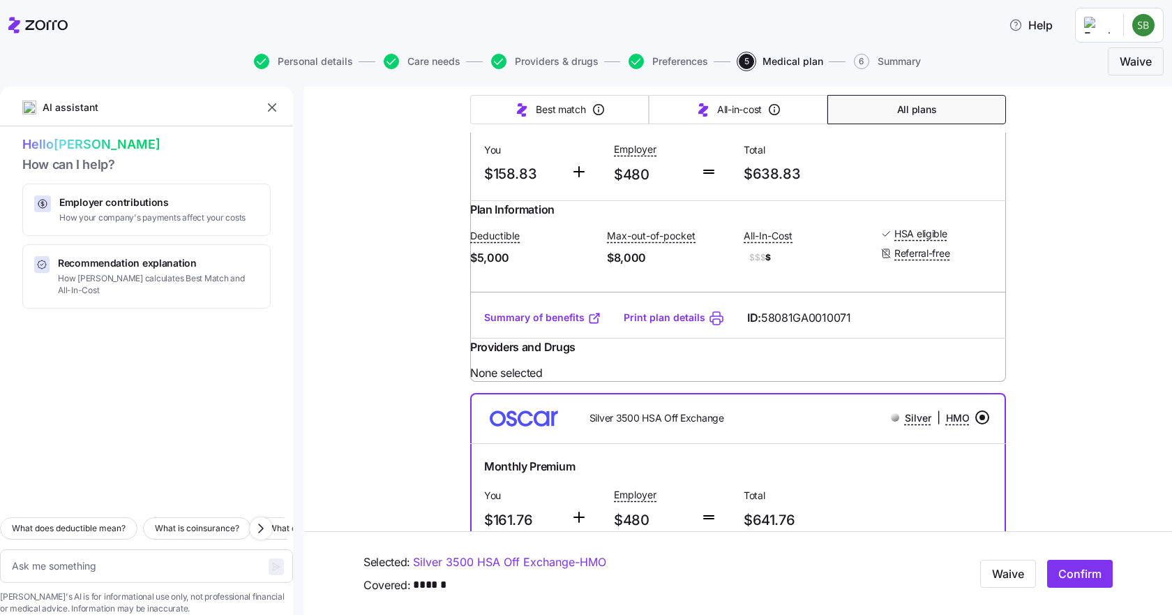
click at [977, 79] on input "radio" at bounding box center [982, 72] width 14 height 14
radio input "true"
type textarea "x"
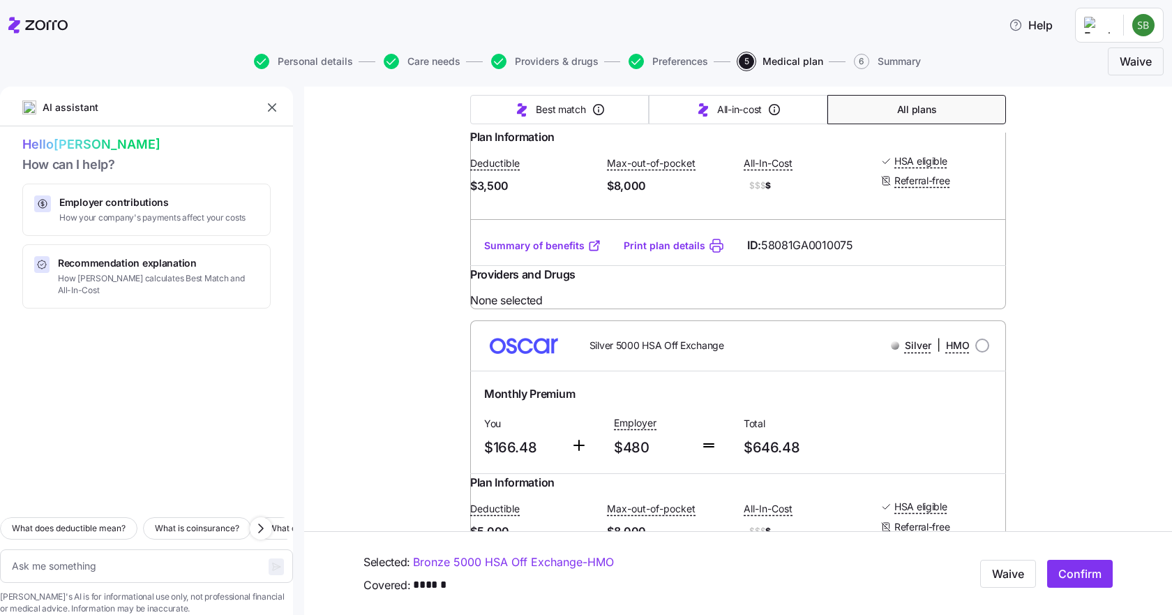
scroll to position [1744, 0]
radio input "true"
type textarea "x"
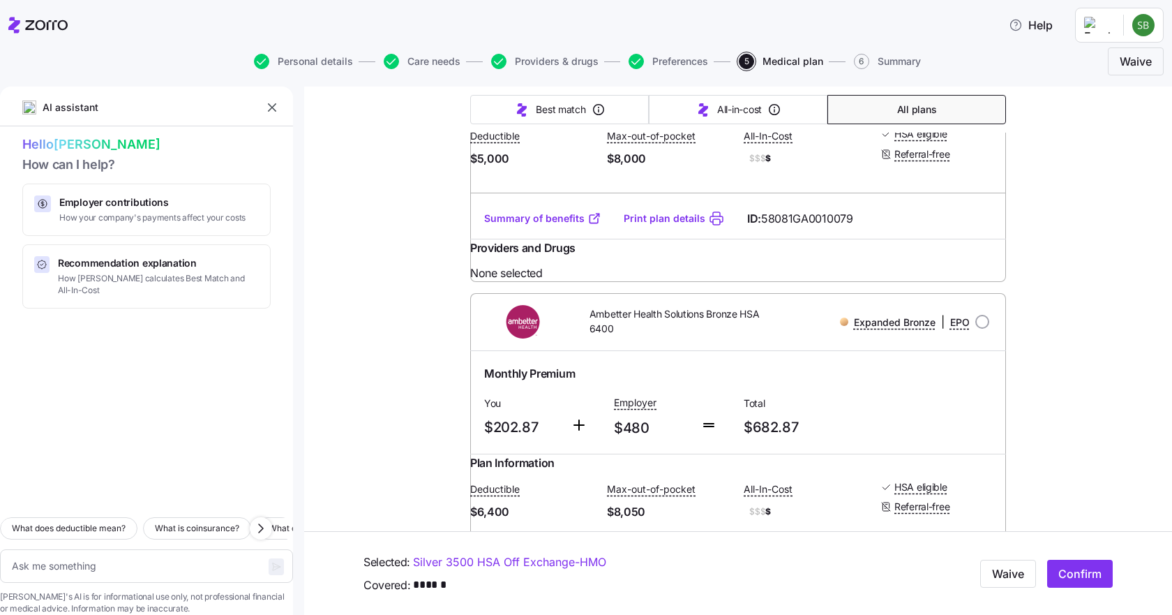
scroll to position [2093, 0]
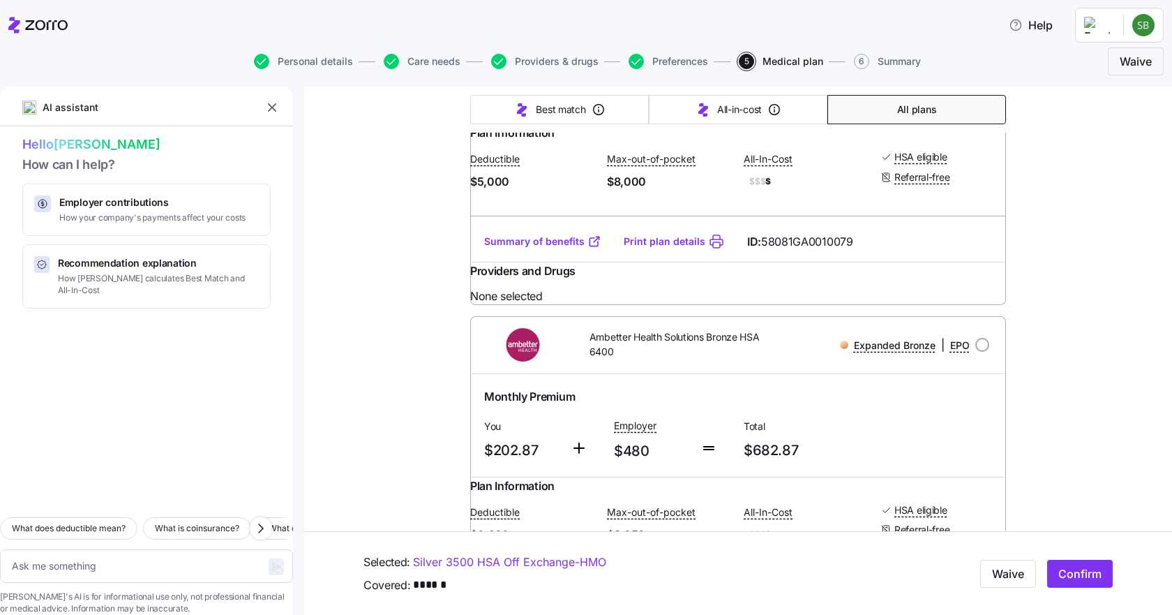
radio input "true"
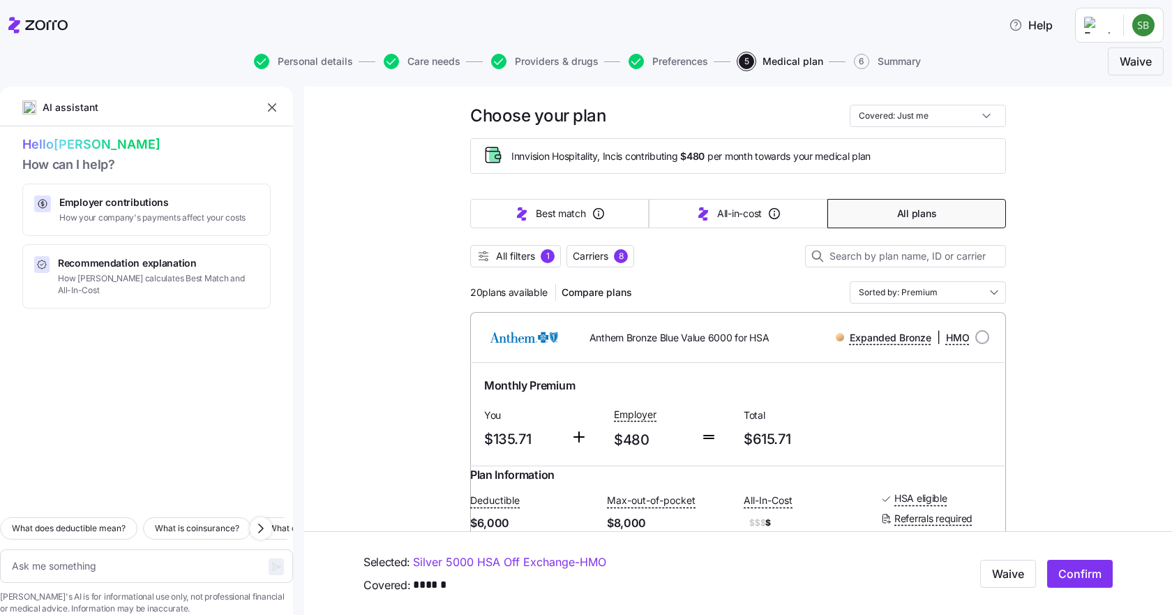
scroll to position [0, 0]
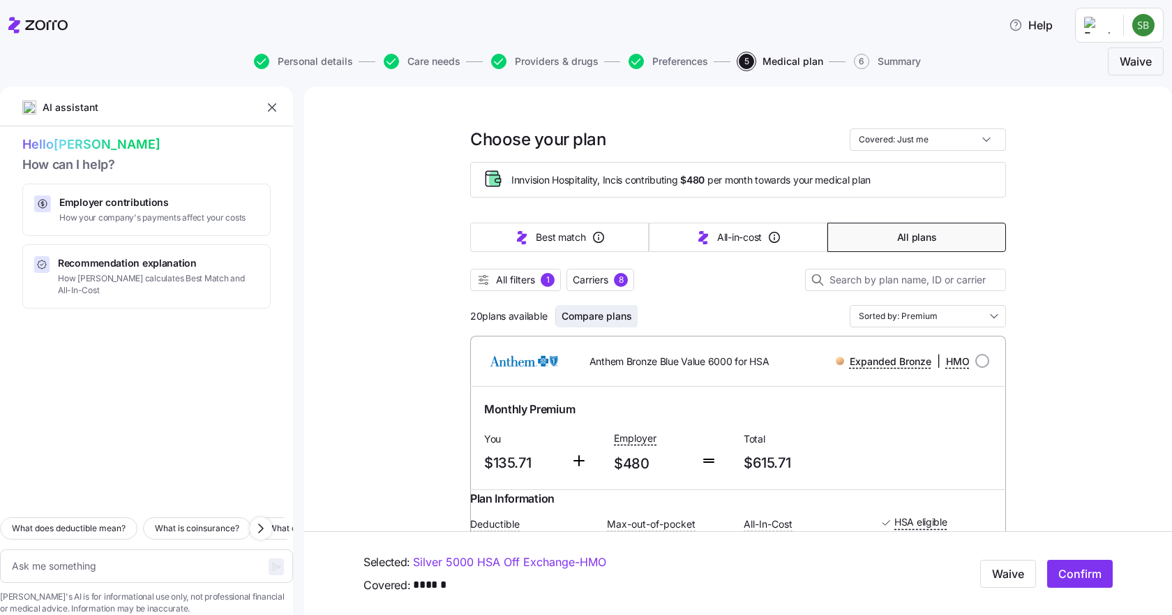
click at [600, 317] on span "Compare plans" at bounding box center [597, 316] width 70 height 14
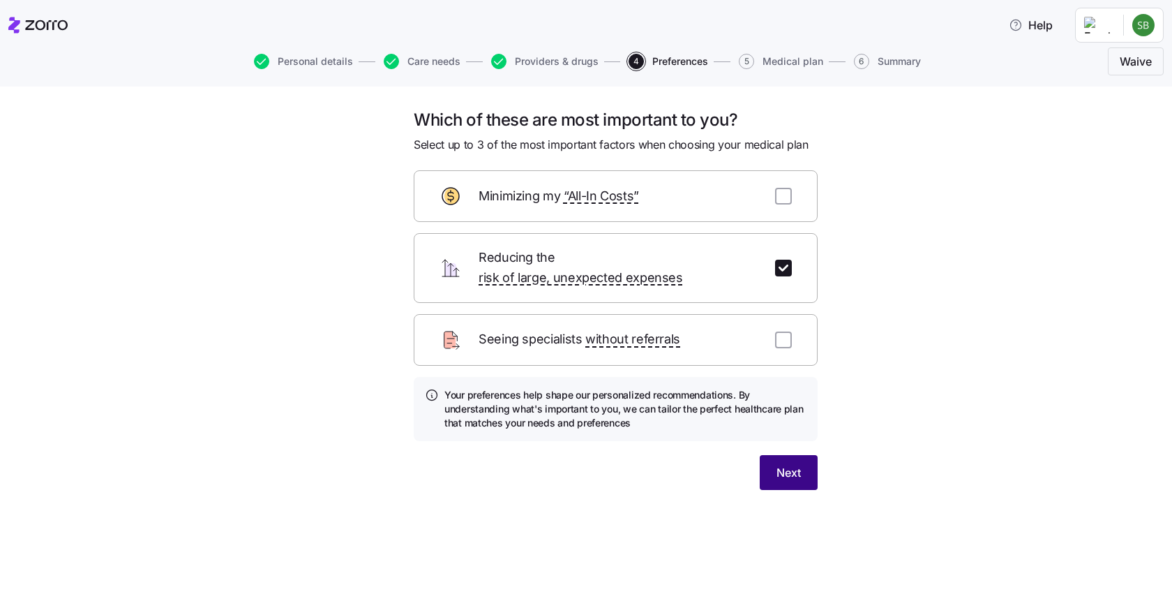
click at [764, 463] on button "Next" at bounding box center [789, 472] width 58 height 35
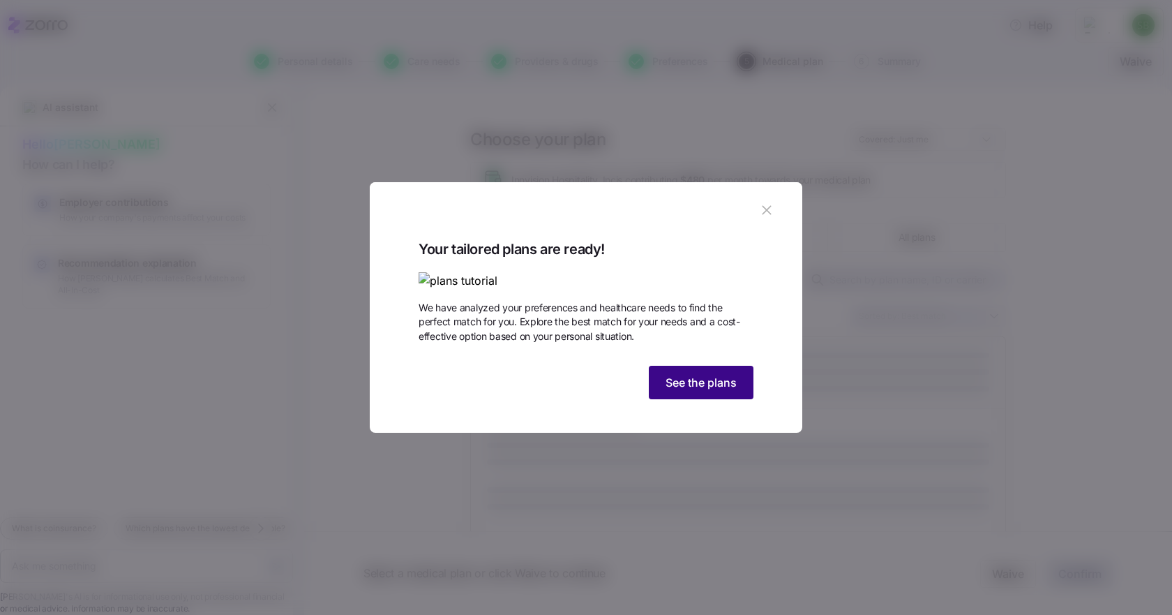
click at [668, 391] on span "See the plans" at bounding box center [700, 382] width 71 height 17
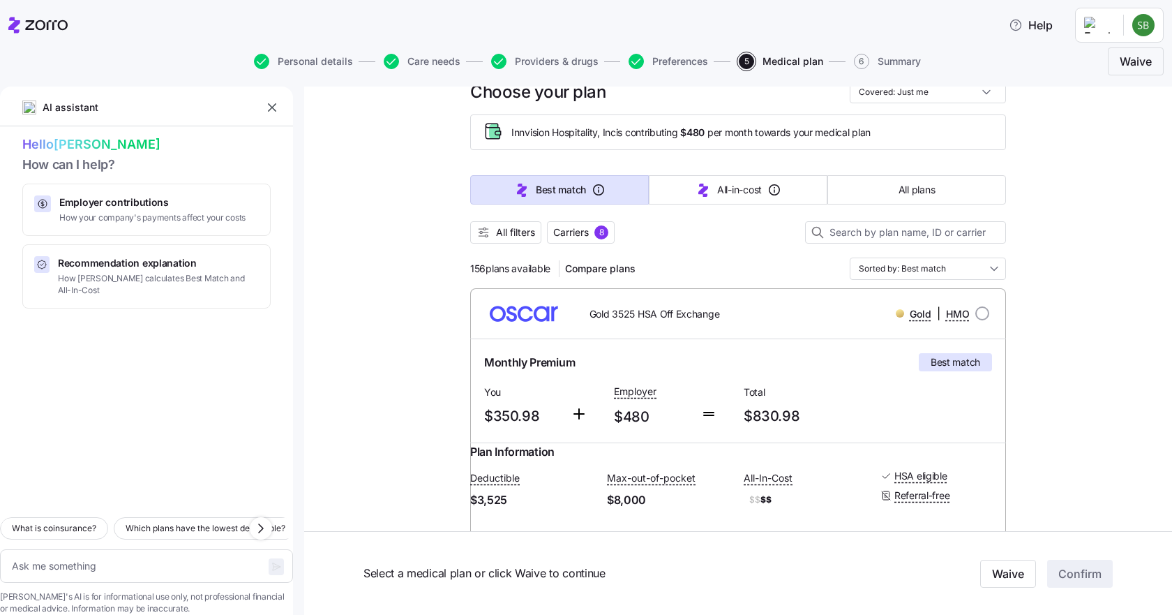
scroll to position [70, 0]
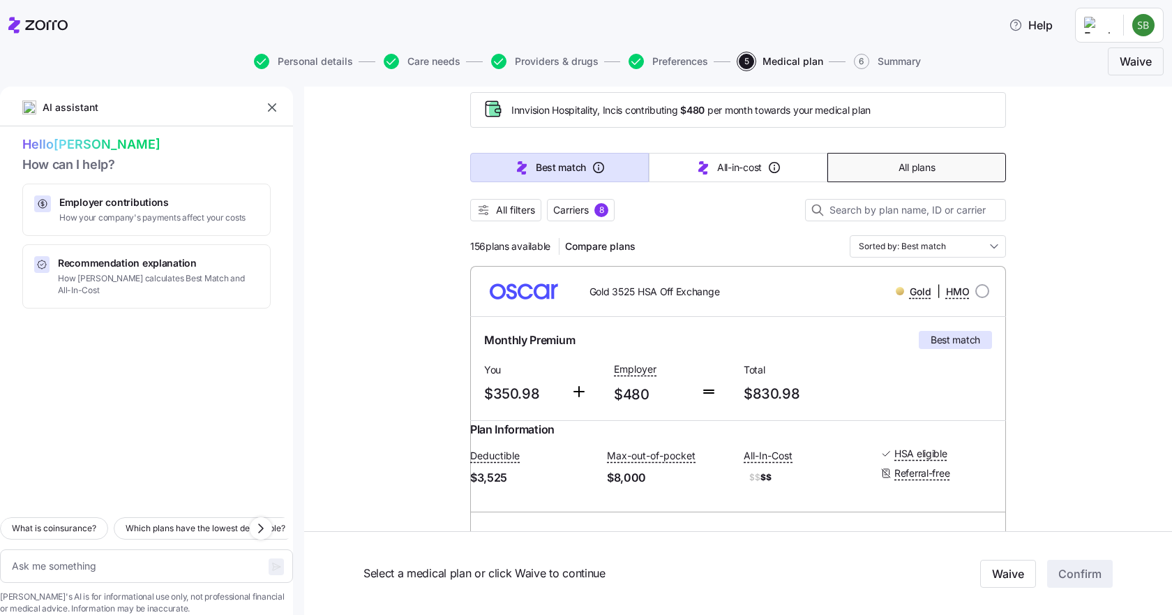
click at [930, 169] on span "All plans" at bounding box center [916, 167] width 36 height 14
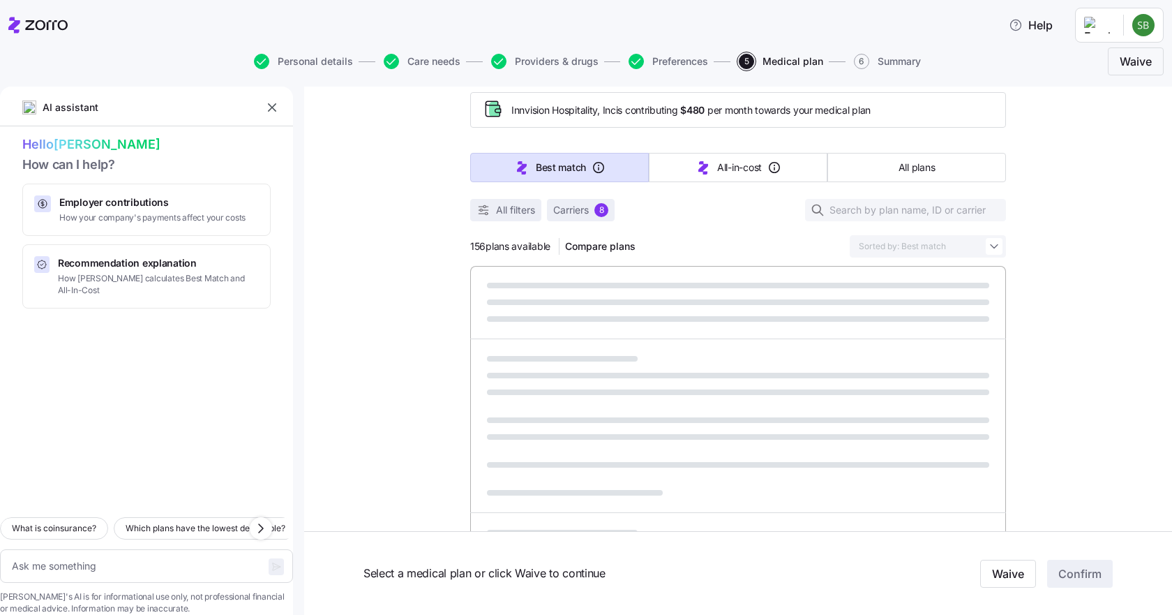
type textarea "x"
type input "Sorted by: Premium"
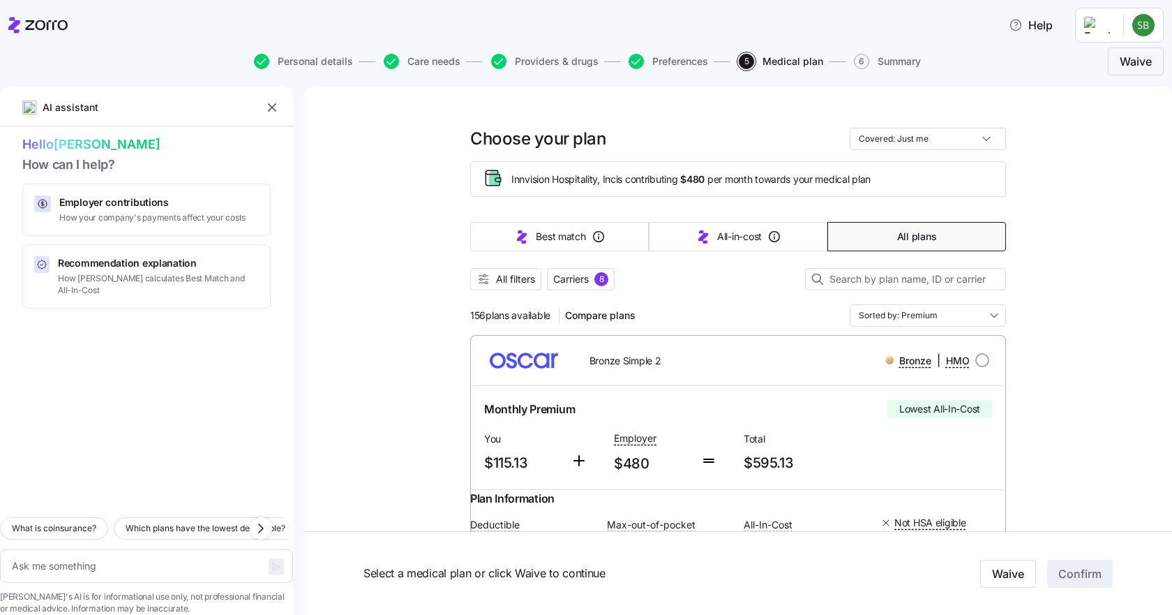
scroll to position [0, 0]
click at [514, 274] on span "All filters" at bounding box center [515, 280] width 39 height 14
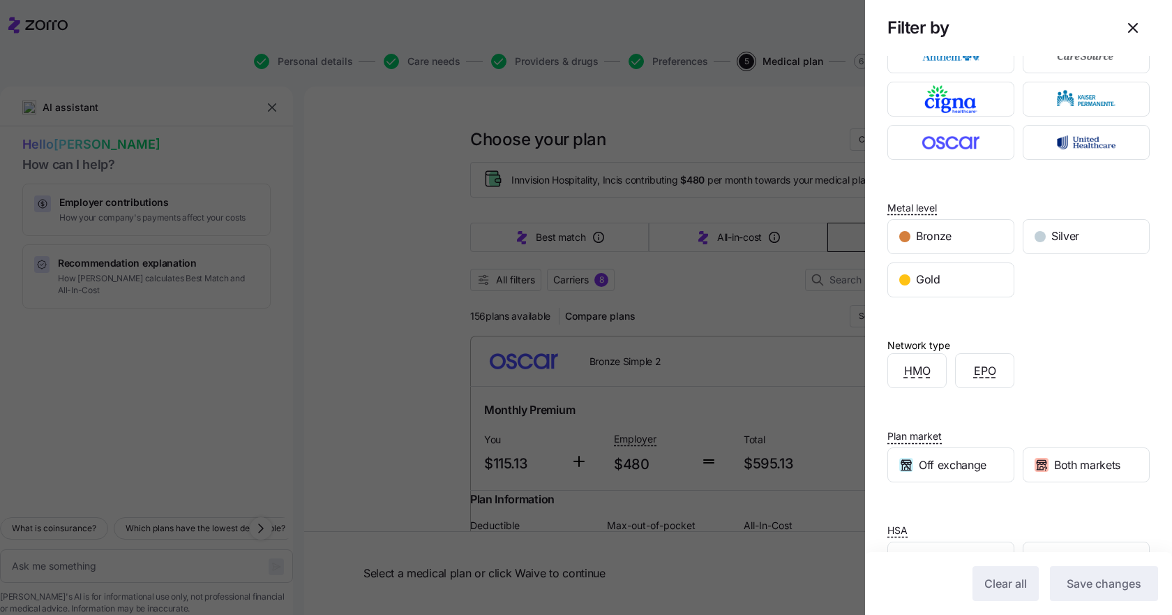
scroll to position [136, 0]
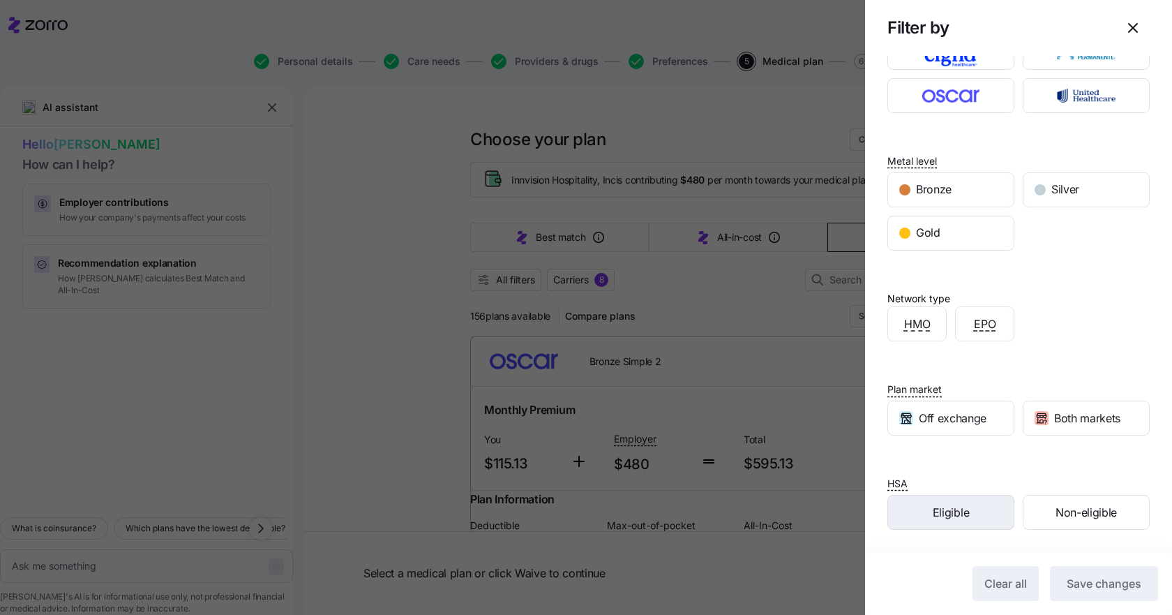
click at [947, 516] on span "Eligible" at bounding box center [951, 512] width 36 height 17
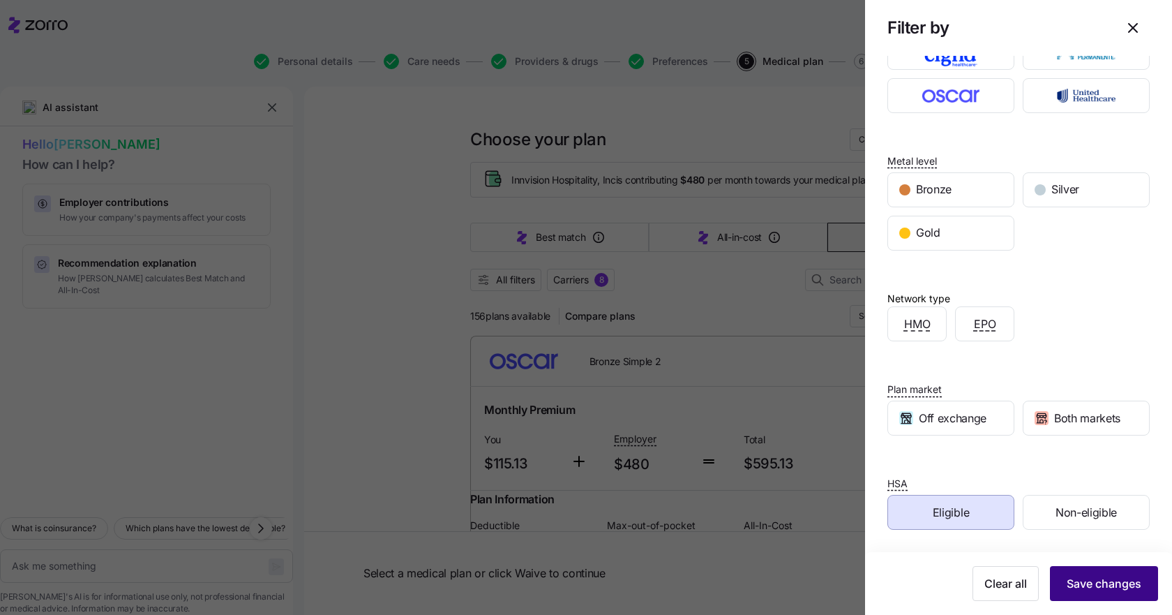
click at [1076, 578] on span "Save changes" at bounding box center [1104, 583] width 75 height 17
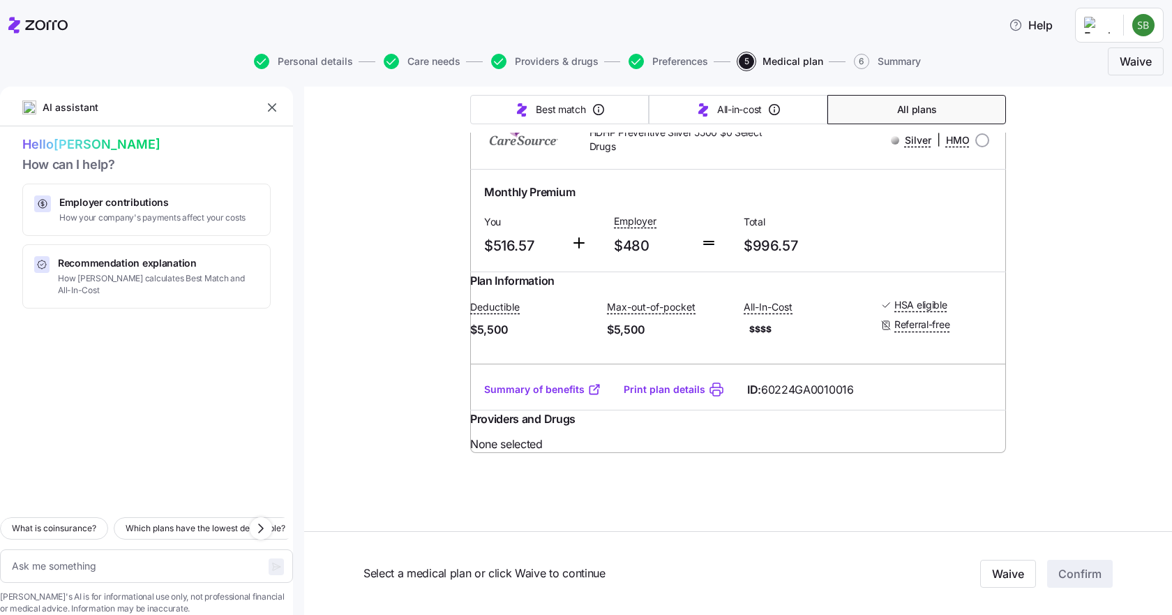
scroll to position [7719, 0]
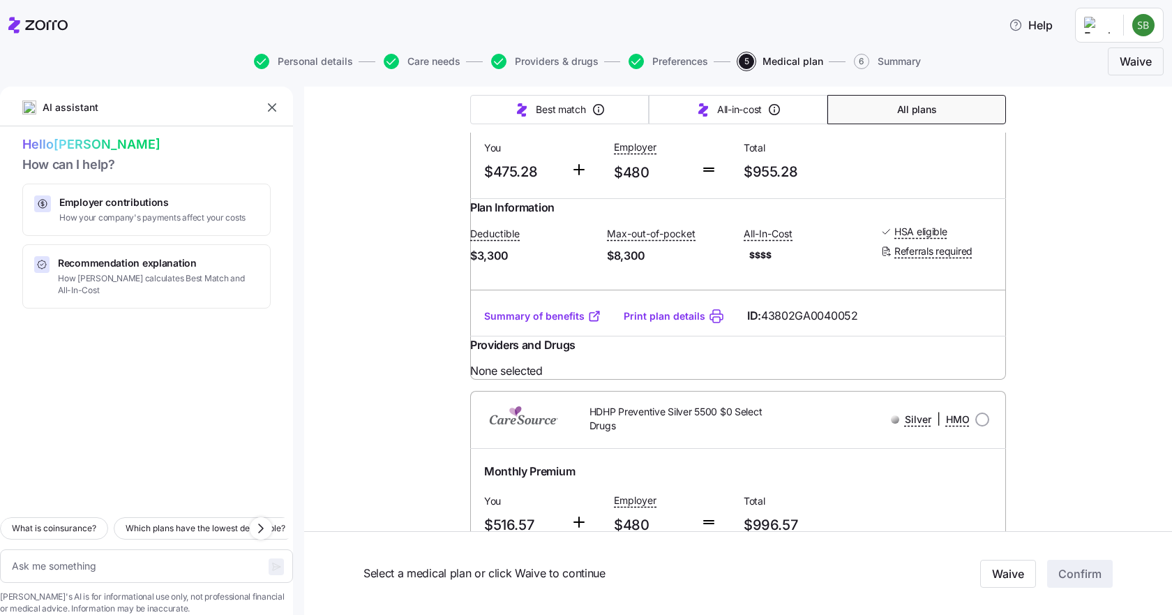
type textarea "x"
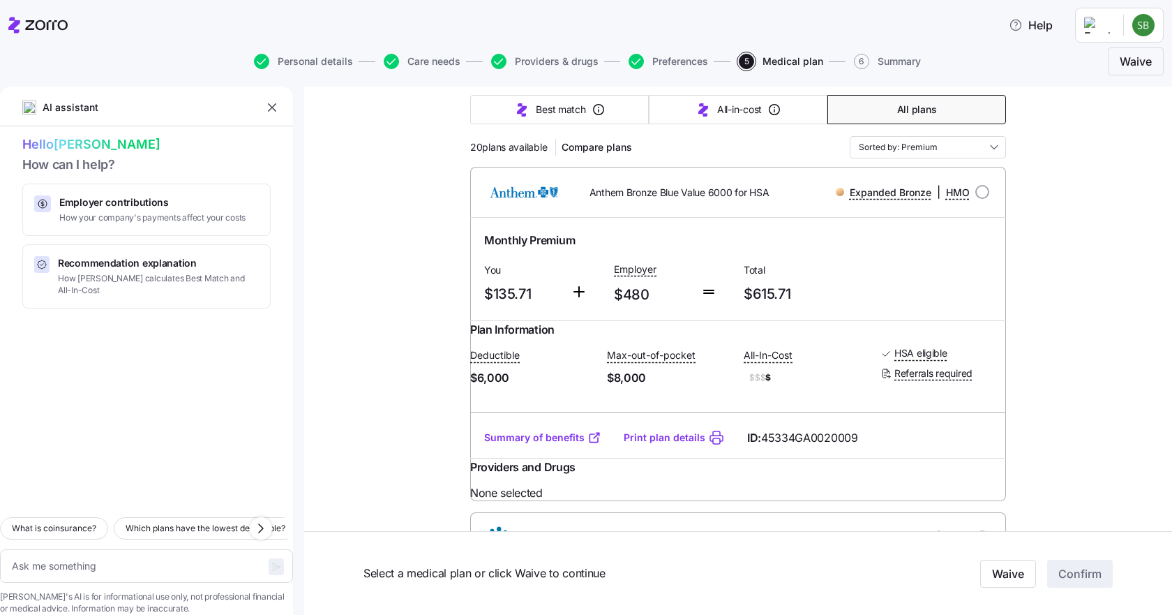
scroll to position [209, 0]
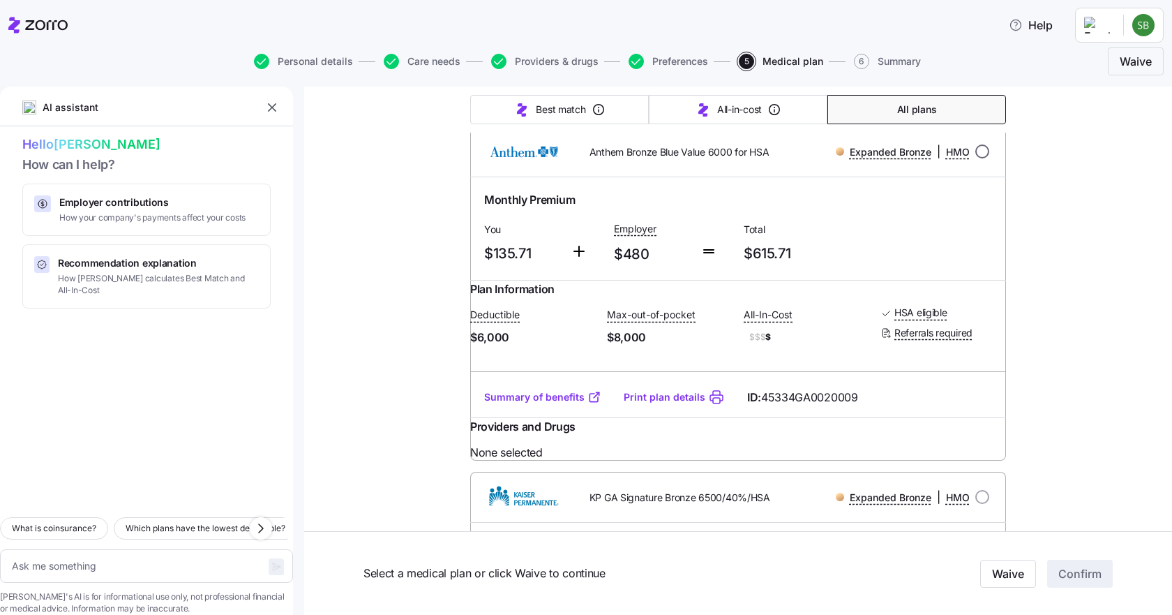
click at [975, 149] on input "radio" at bounding box center [982, 151] width 14 height 14
radio input "true"
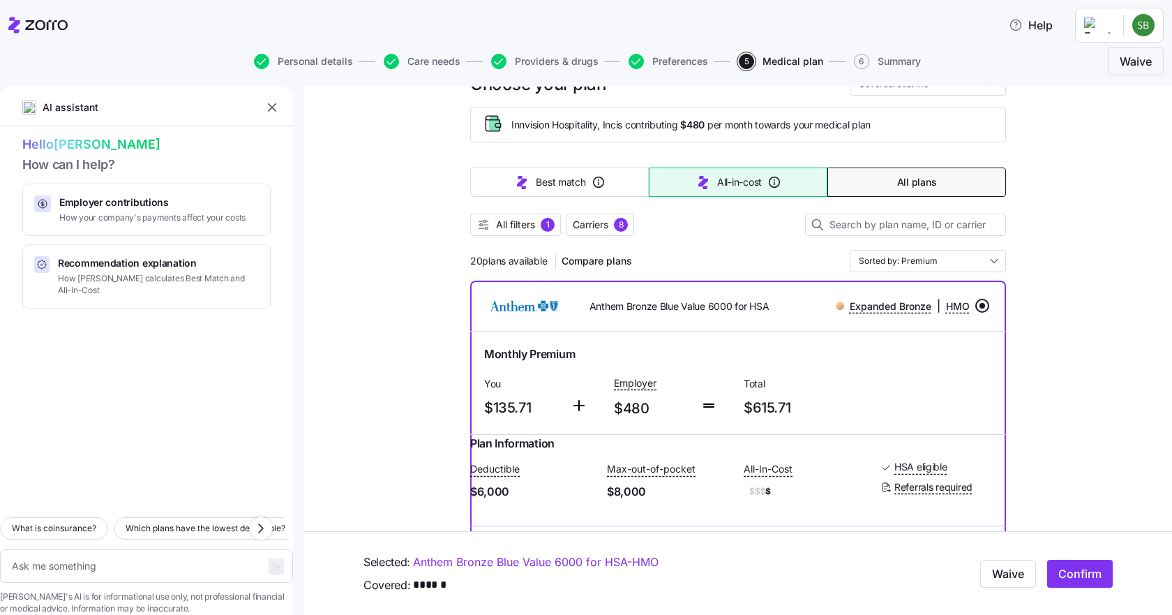
scroll to position [0, 0]
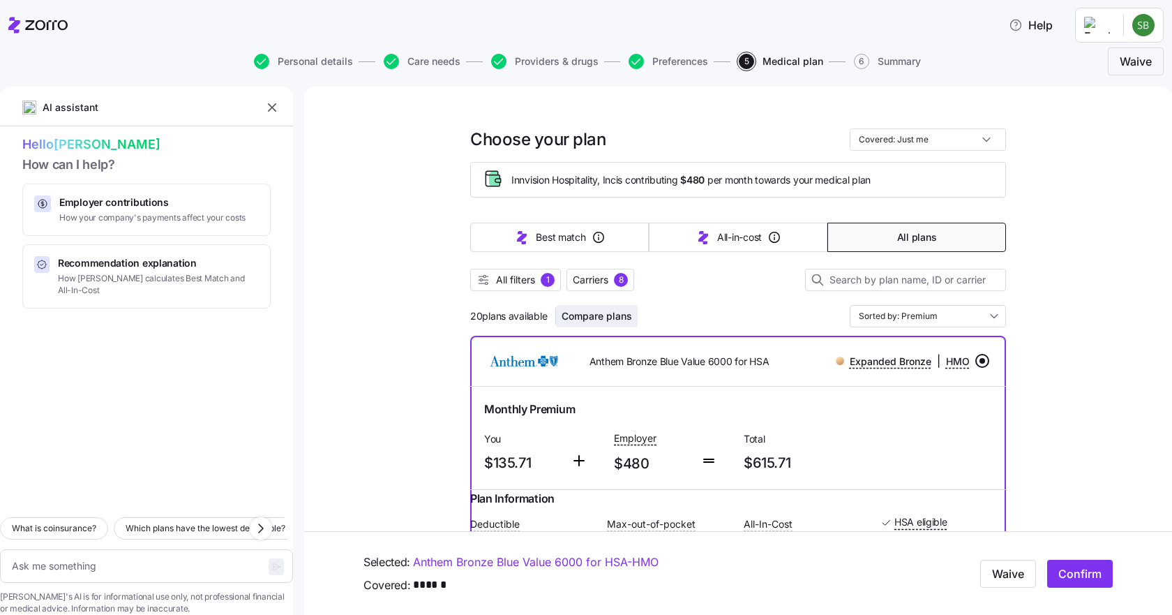
drag, startPoint x: 592, startPoint y: 315, endPoint x: 611, endPoint y: 311, distance: 19.3
click at [592, 315] on span "Compare plans" at bounding box center [597, 316] width 70 height 14
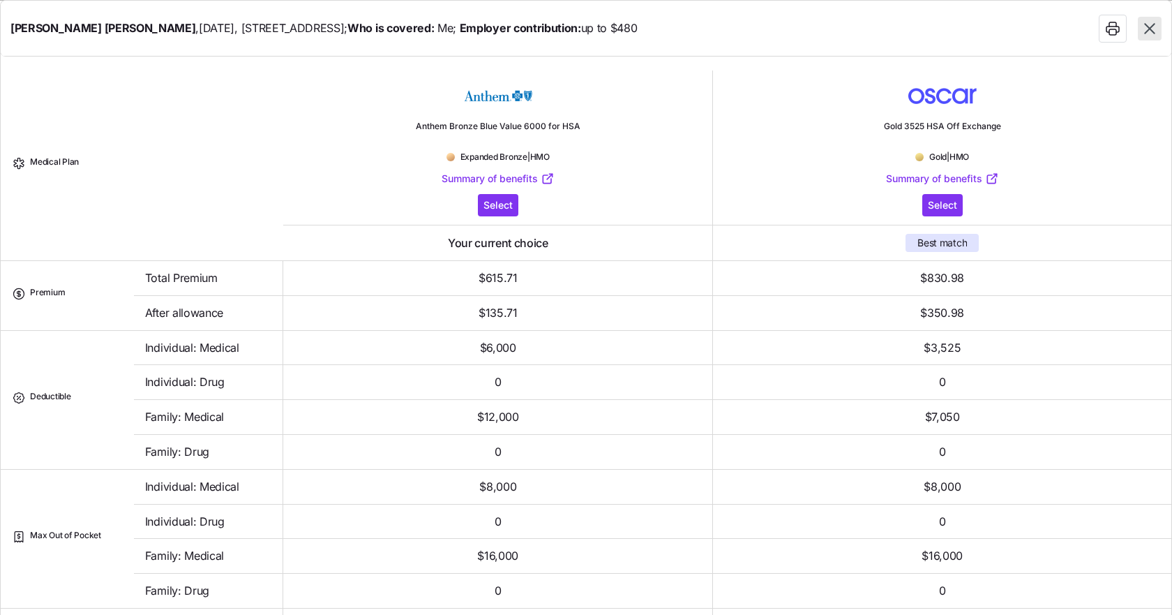
click at [1154, 31] on icon "button" at bounding box center [1149, 28] width 10 height 10
type textarea "x"
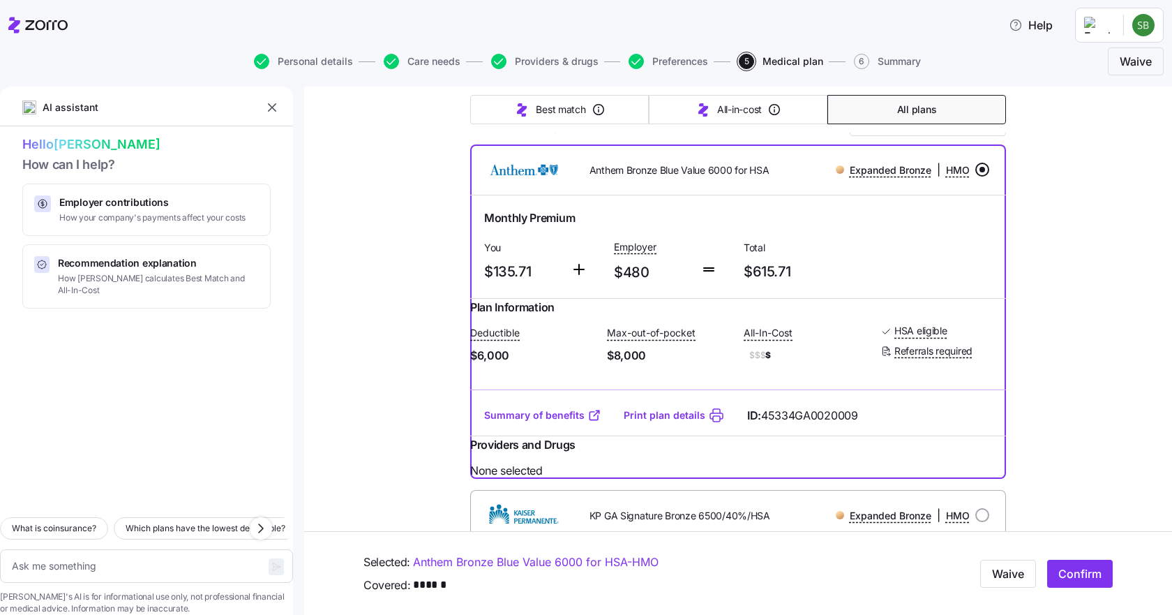
scroll to position [209, 0]
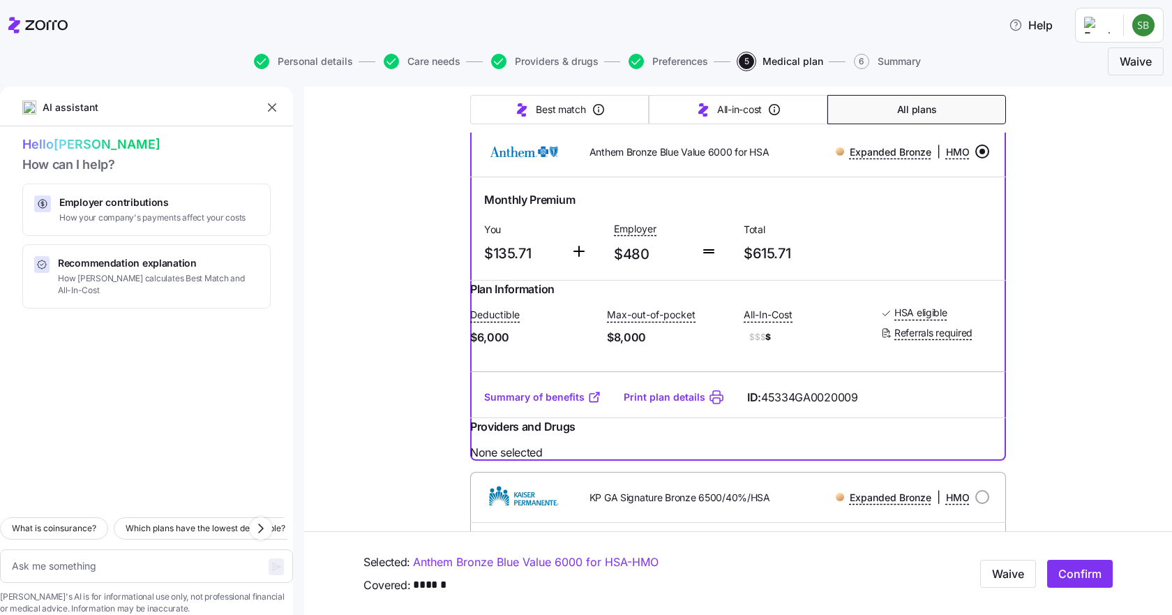
click at [529, 404] on link "Summary of benefits" at bounding box center [542, 397] width 117 height 14
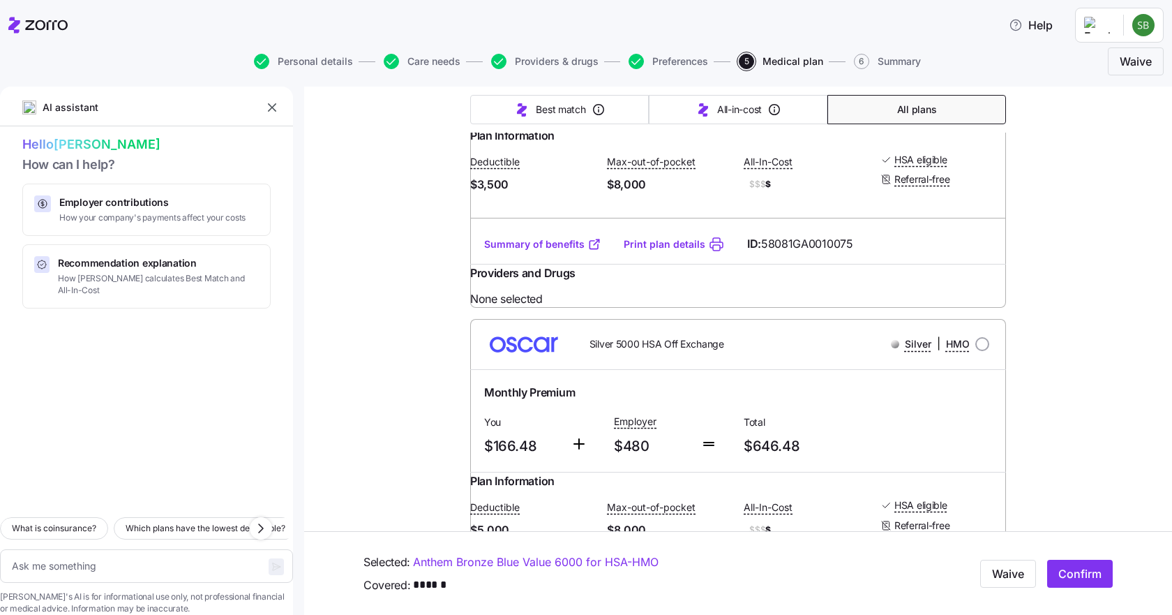
scroll to position [1744, 0]
radio input "true"
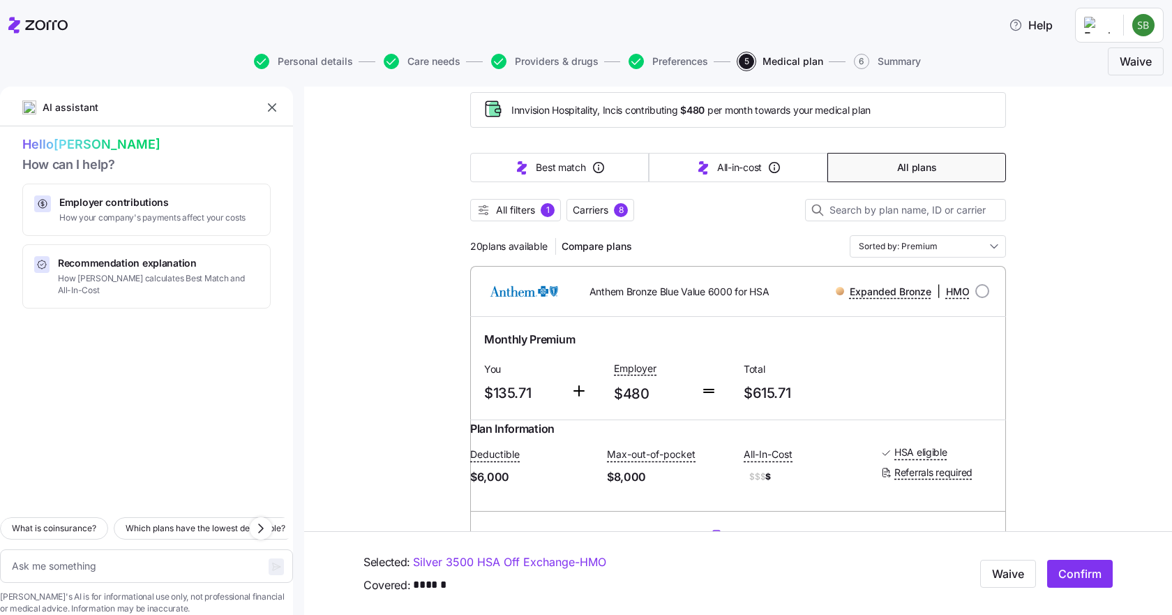
scroll to position [0, 0]
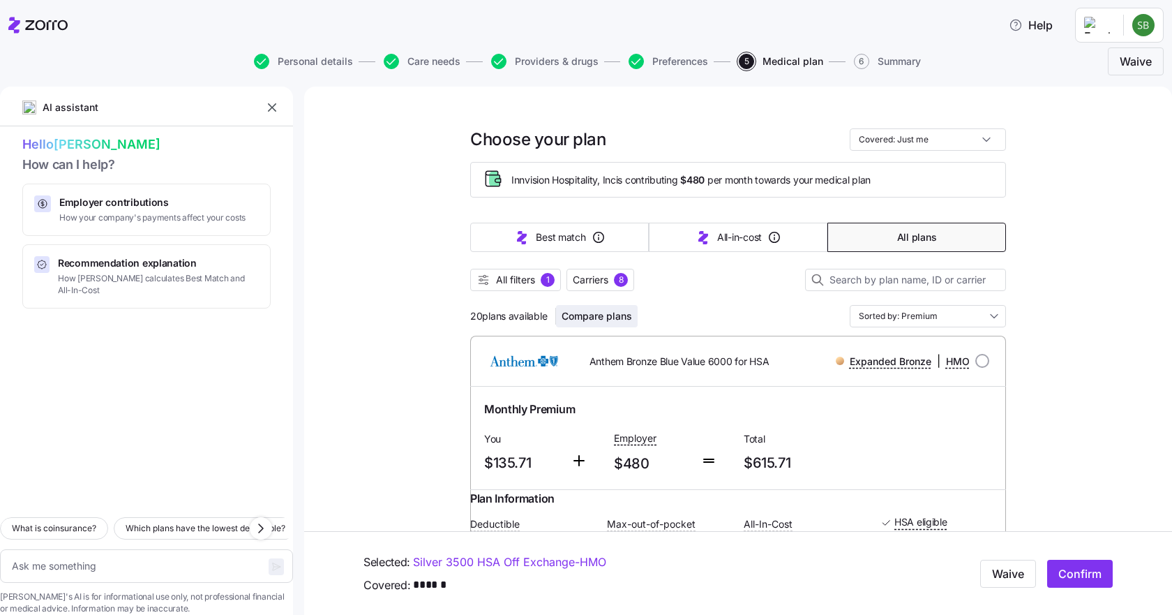
click at [615, 315] on span "Compare plans" at bounding box center [597, 316] width 70 height 14
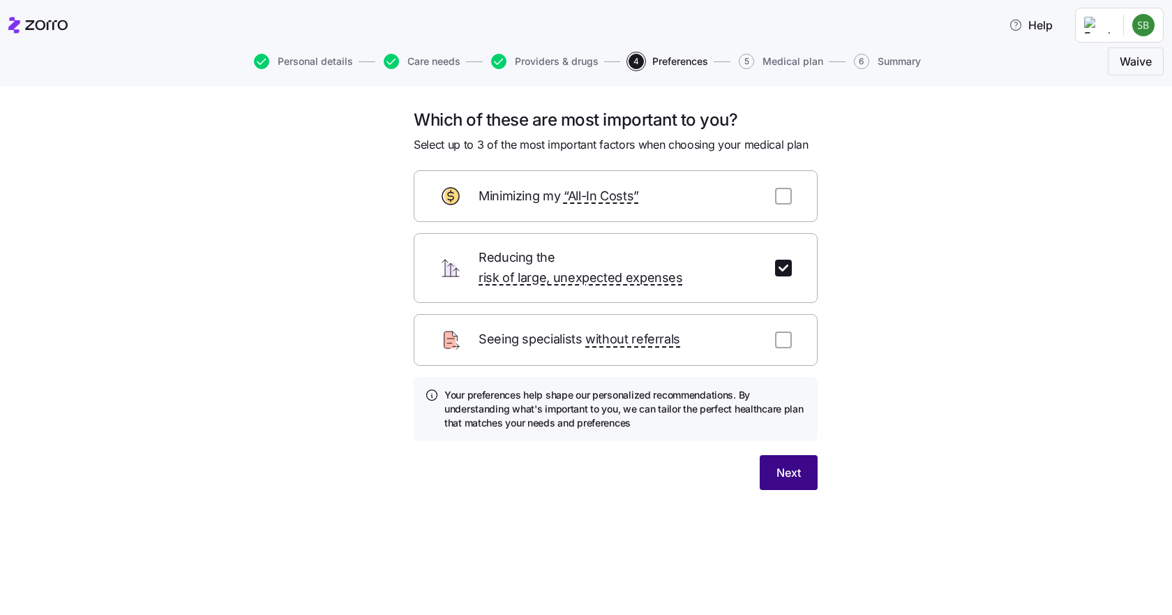
click at [796, 464] on span "Next" at bounding box center [788, 472] width 24 height 17
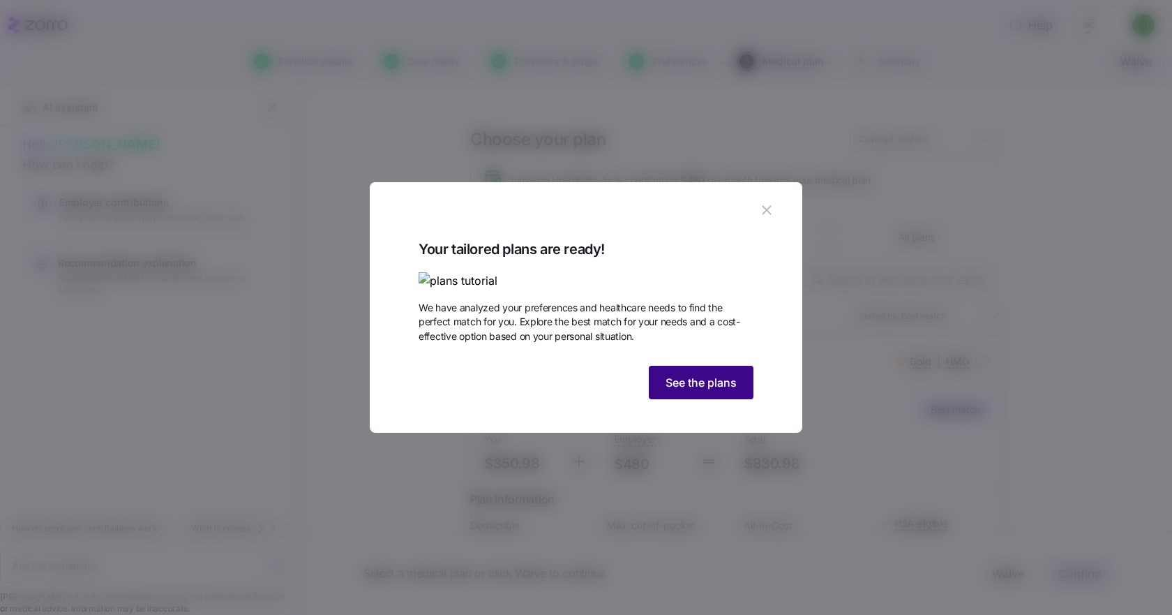
click at [687, 391] on span "See the plans" at bounding box center [700, 382] width 71 height 17
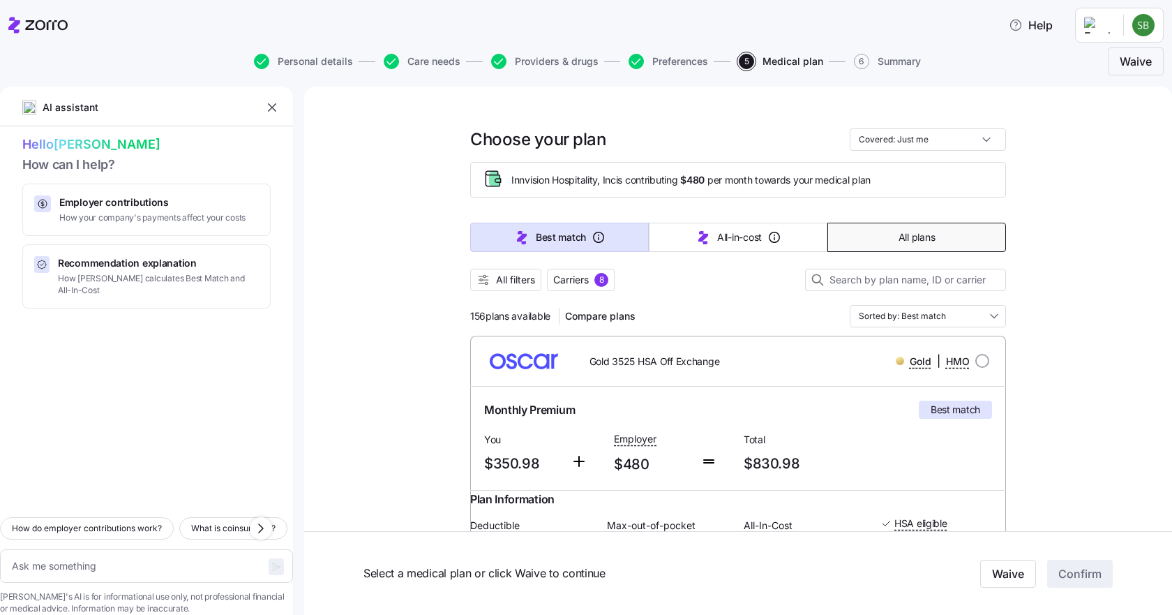
click at [913, 232] on span "All plans" at bounding box center [916, 237] width 36 height 14
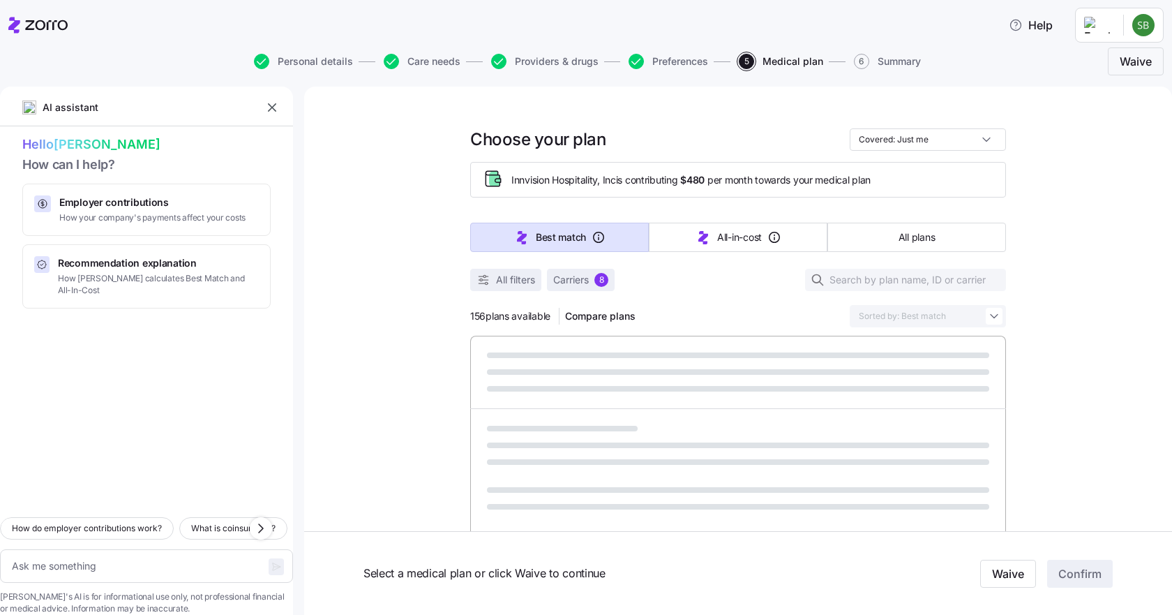
type textarea "x"
type input "Sorted by: Premium"
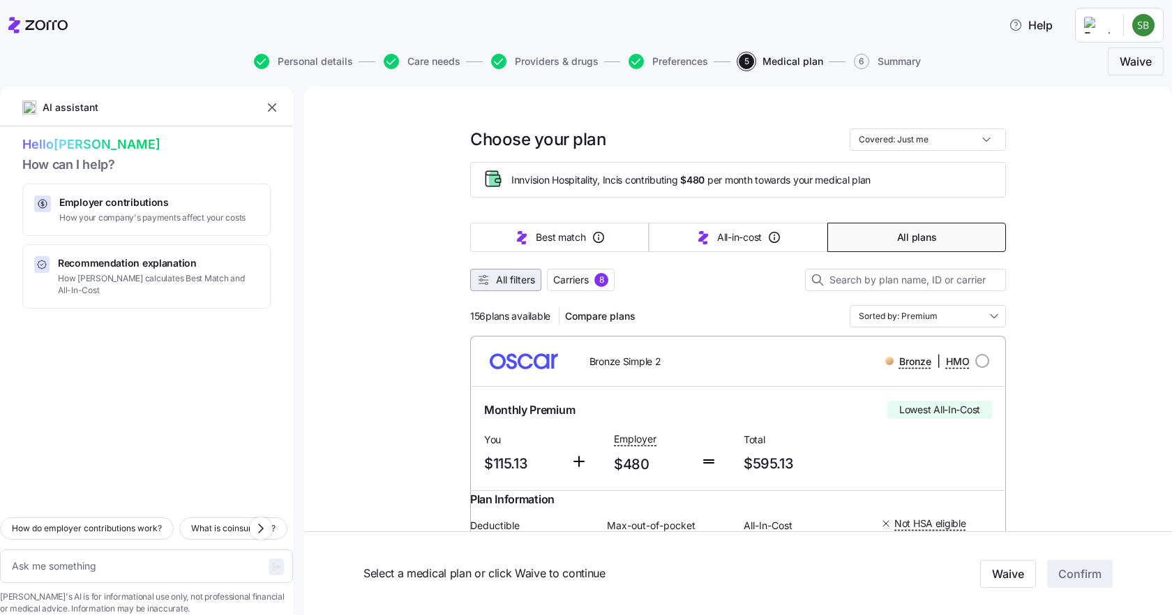
click at [500, 281] on span "All filters" at bounding box center [515, 280] width 39 height 14
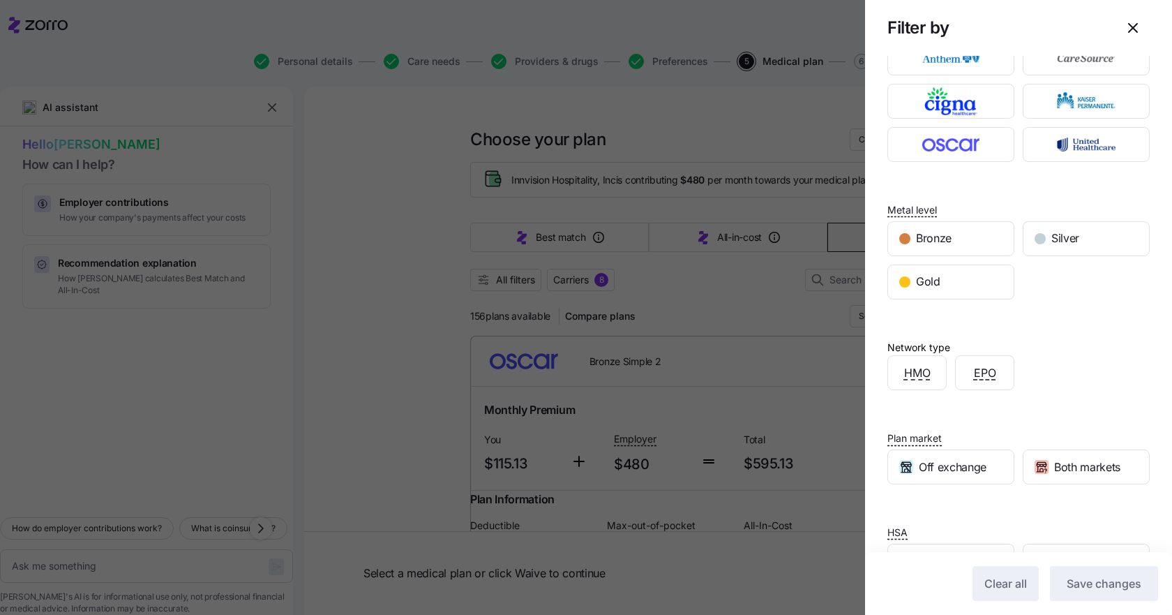
scroll to position [136, 0]
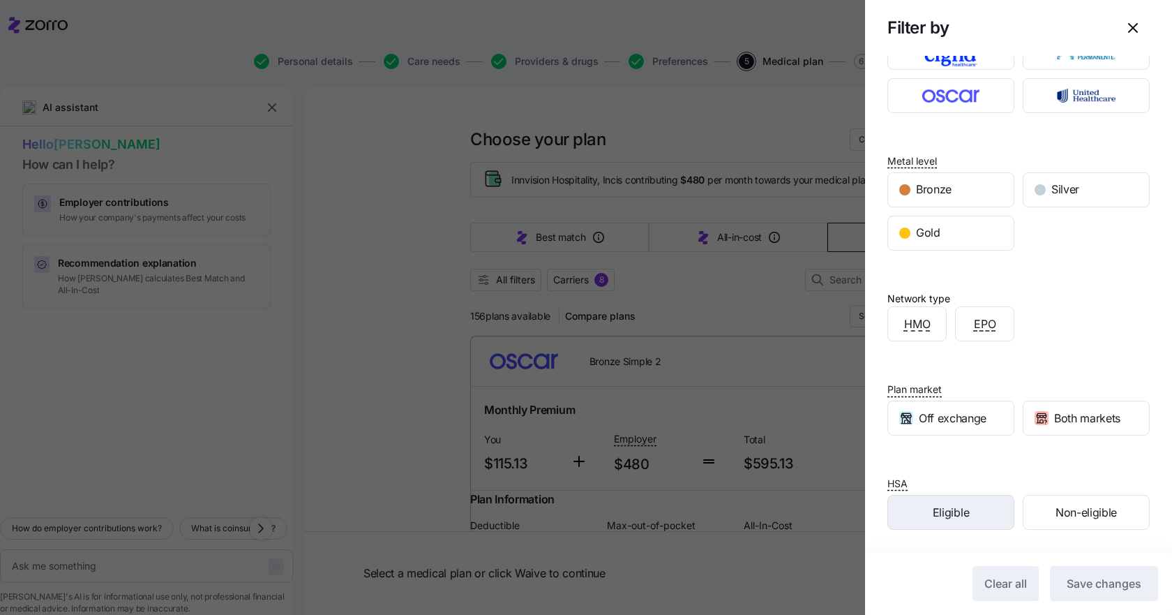
click at [921, 513] on div "Eligible" at bounding box center [951, 511] width 126 height 33
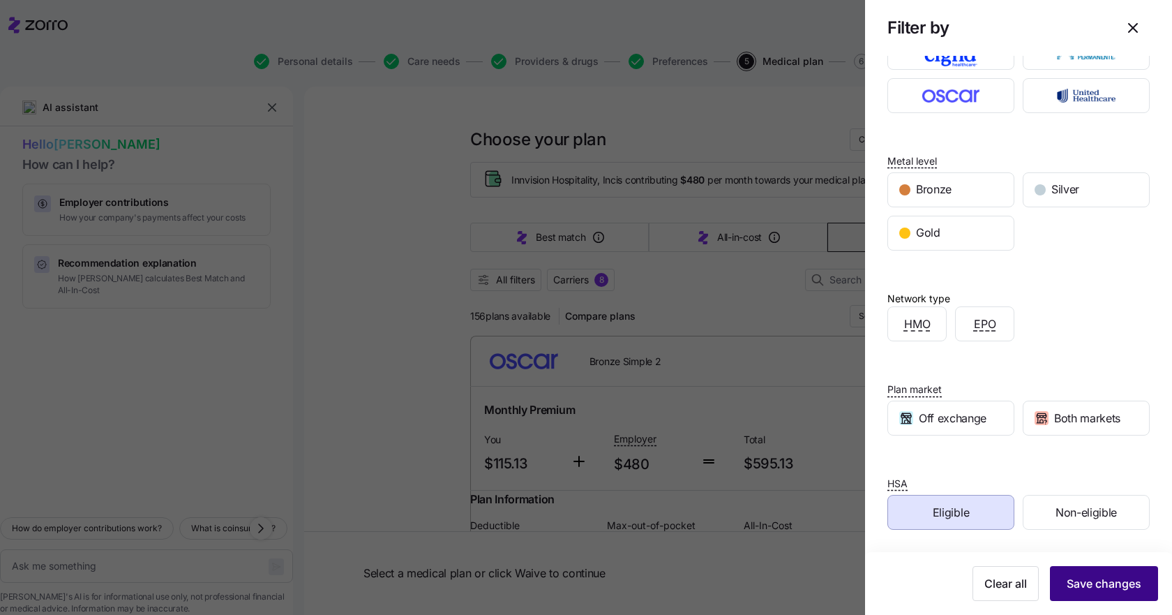
click at [1079, 573] on button "Save changes" at bounding box center [1104, 583] width 108 height 35
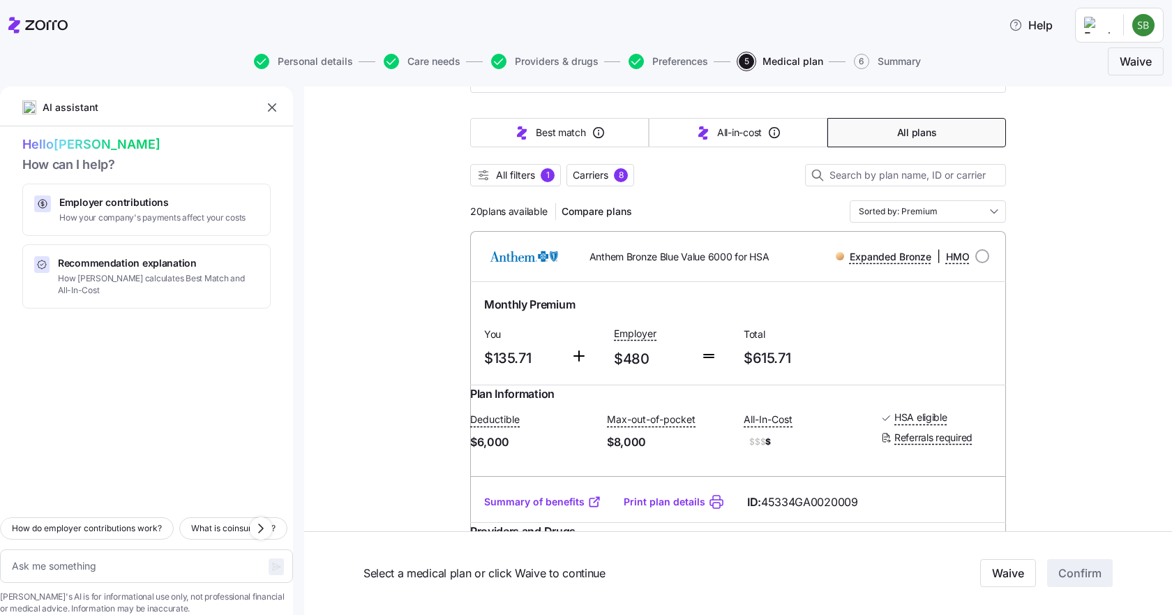
scroll to position [140, 0]
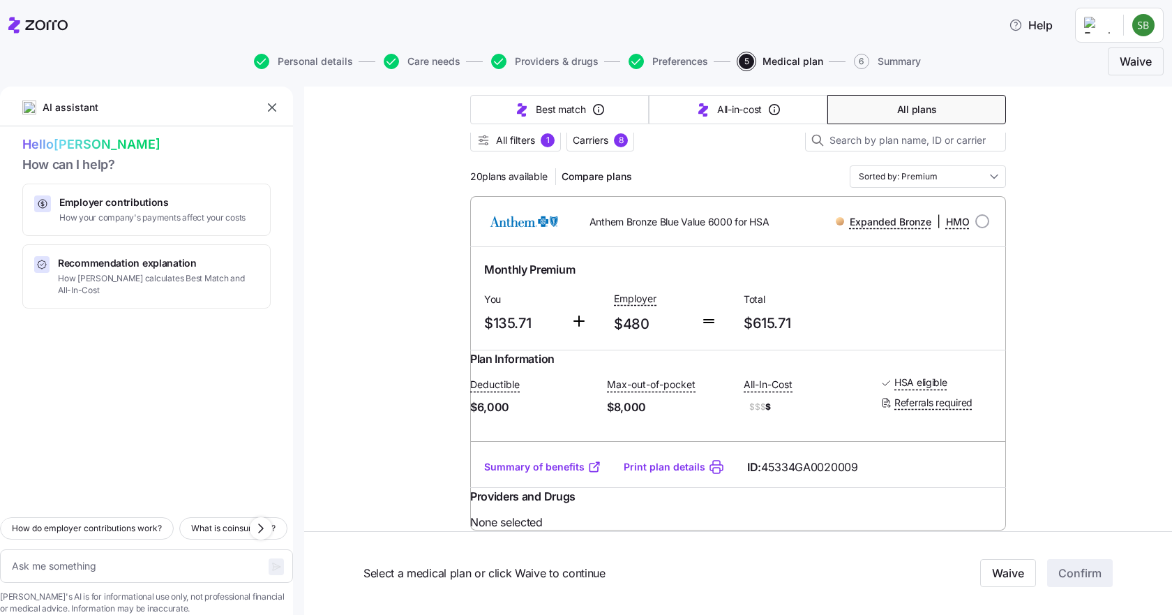
click at [571, 474] on link "Summary of benefits" at bounding box center [542, 467] width 117 height 14
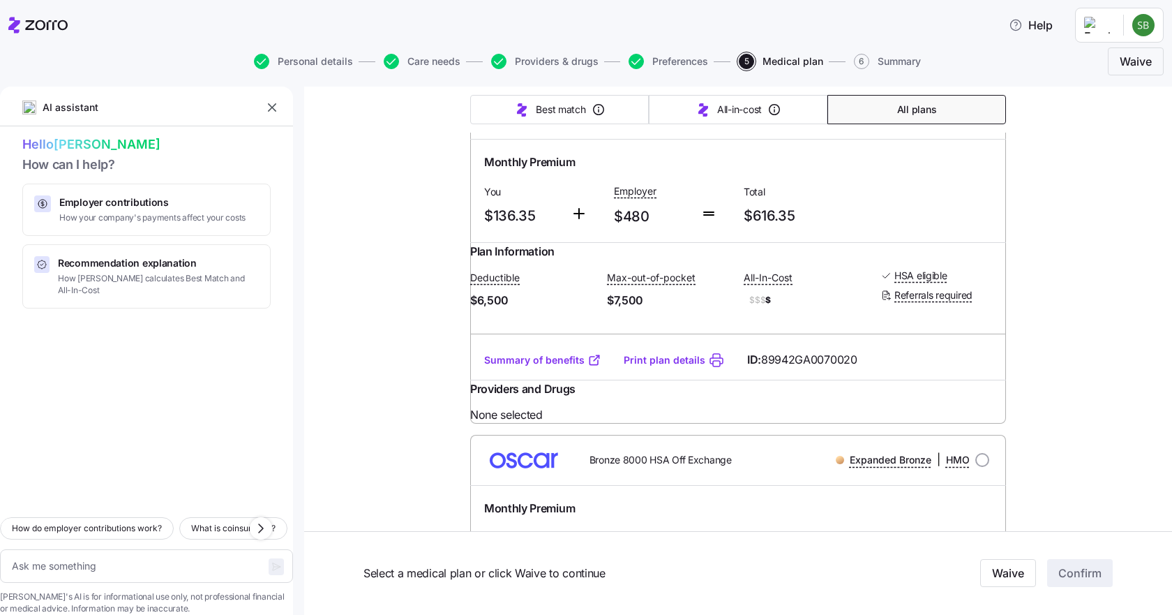
scroll to position [628, 0]
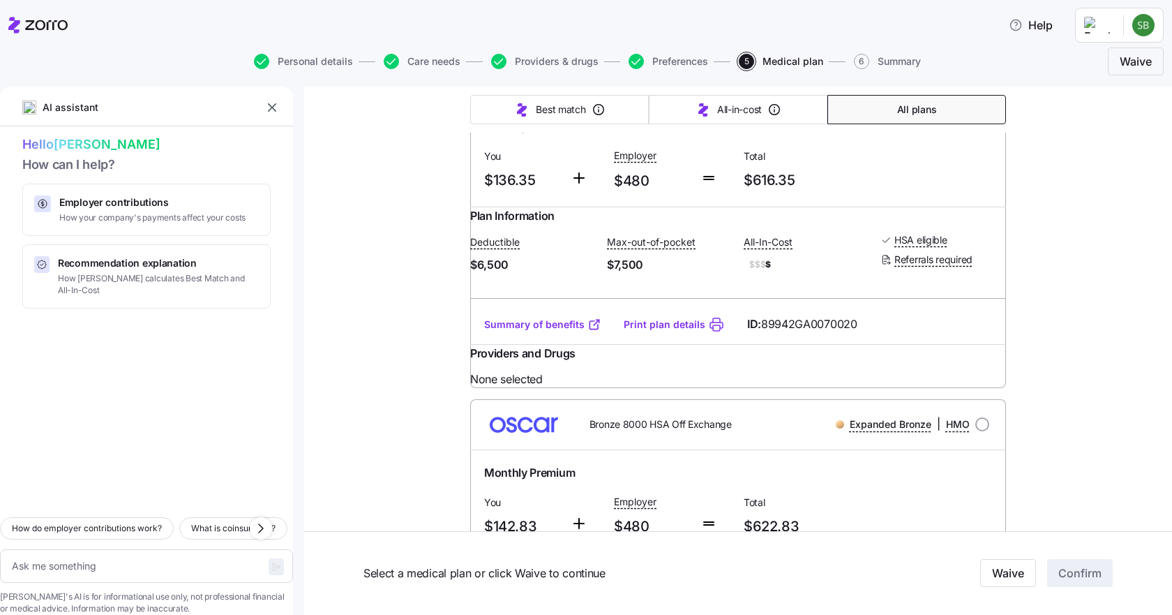
click at [508, 331] on link "Summary of benefits" at bounding box center [542, 324] width 117 height 14
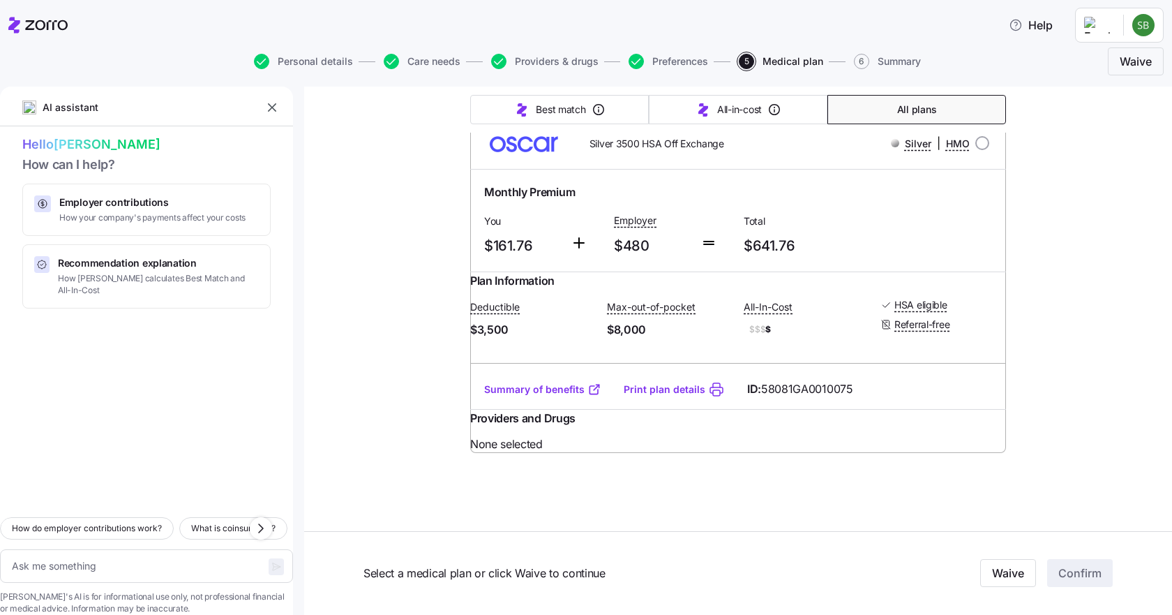
type textarea "x"
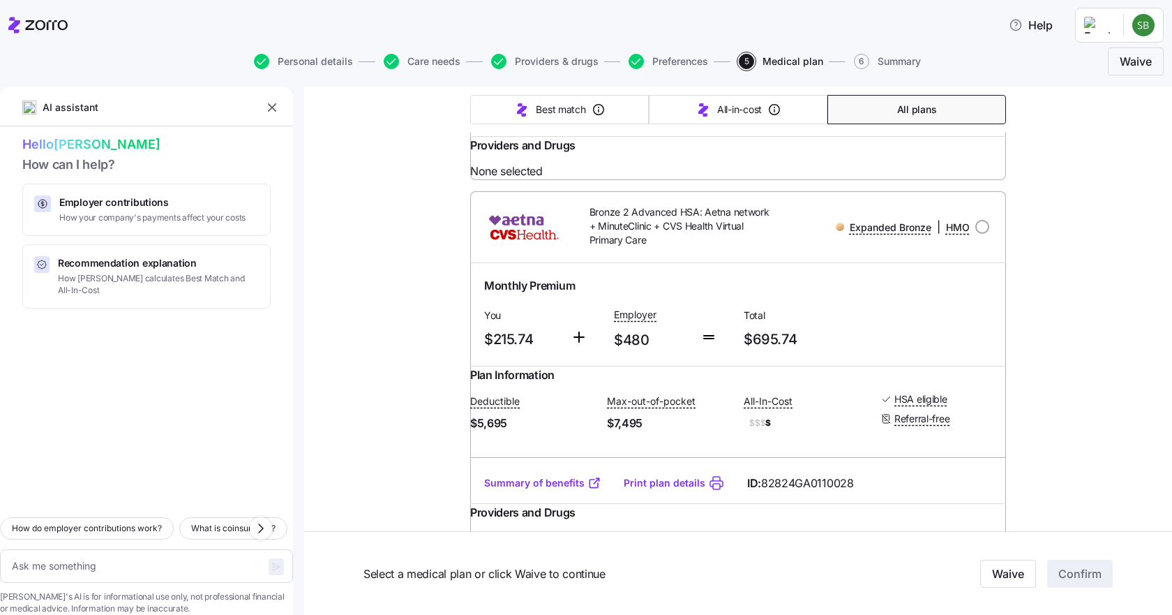
scroll to position [2576, 0]
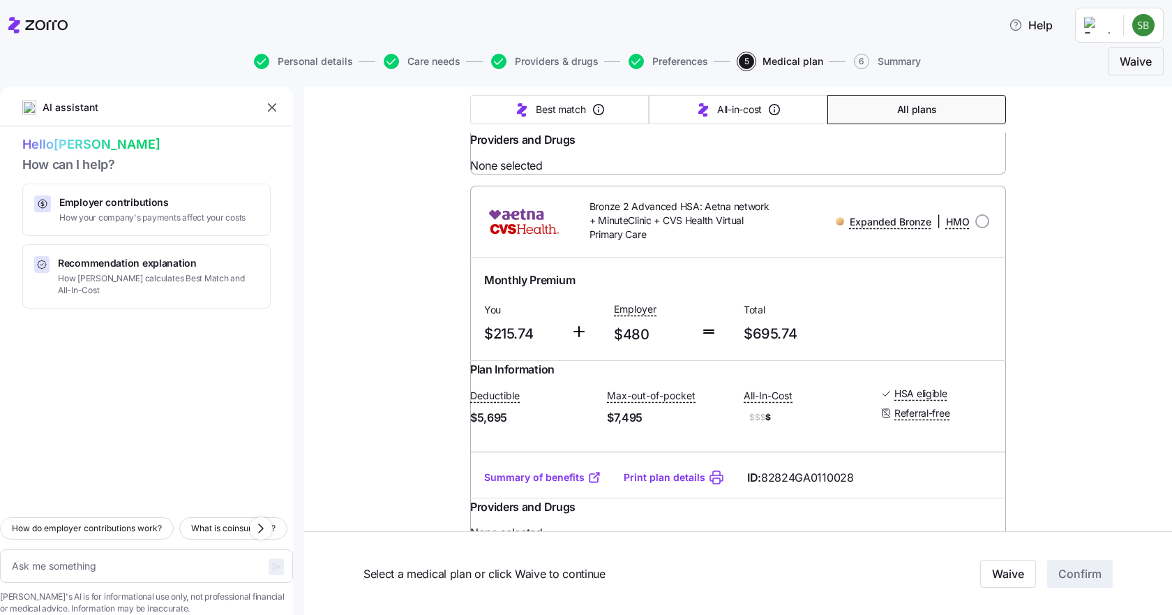
click at [525, 118] on link "Summary of benefits" at bounding box center [542, 111] width 117 height 14
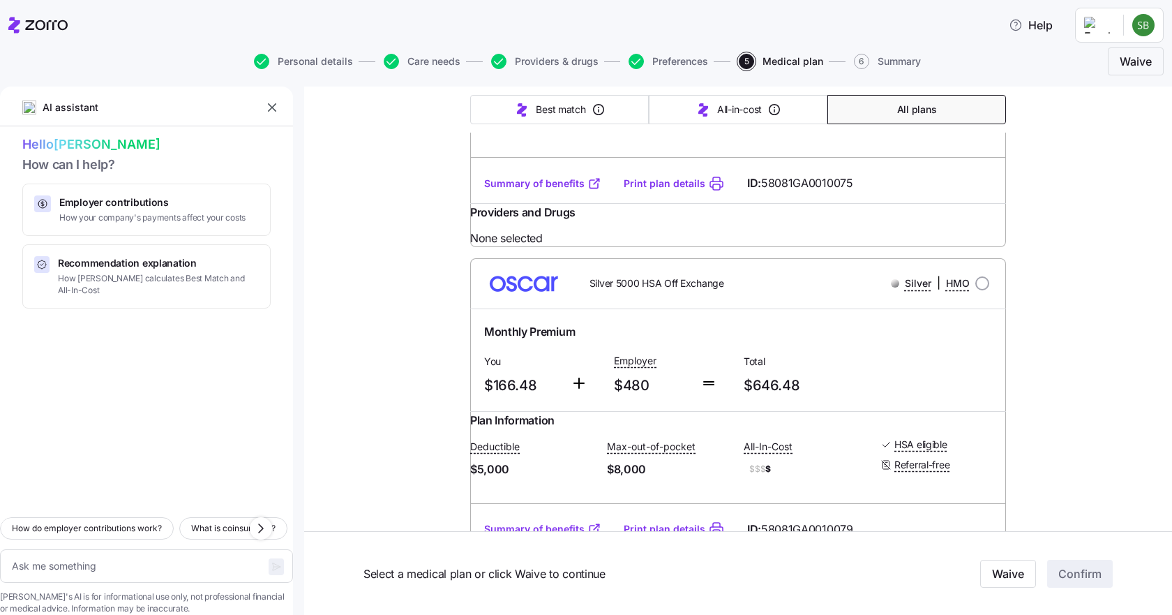
scroll to position [1809, 0]
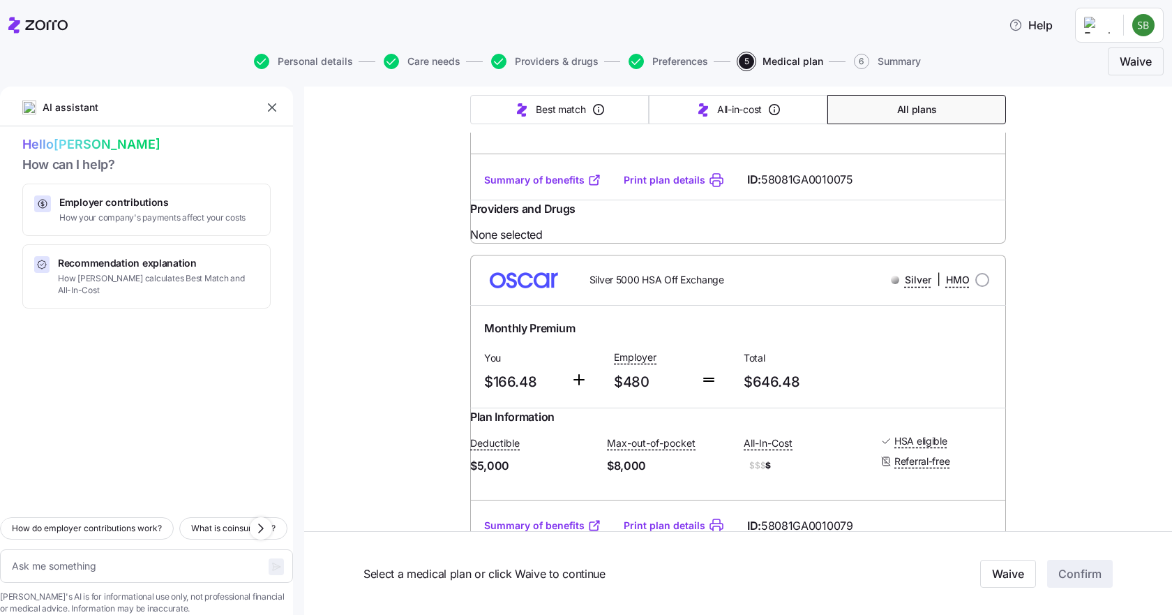
click at [524, 187] on link "Summary of benefits" at bounding box center [542, 180] width 117 height 14
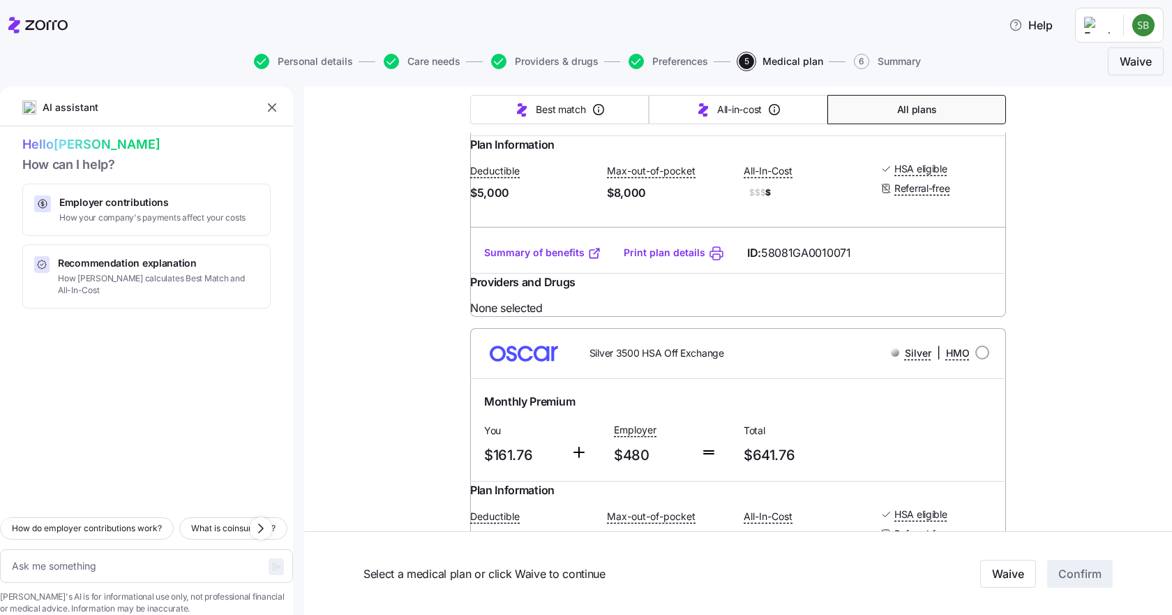
scroll to position [1320, 0]
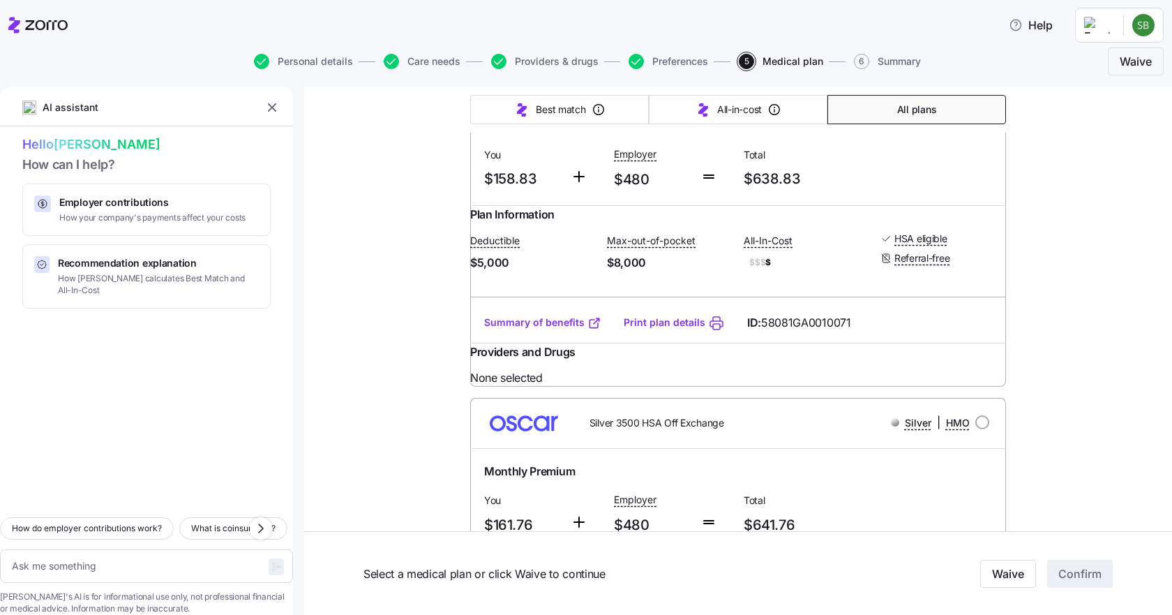
click at [541, 329] on link "Summary of benefits" at bounding box center [542, 322] width 117 height 14
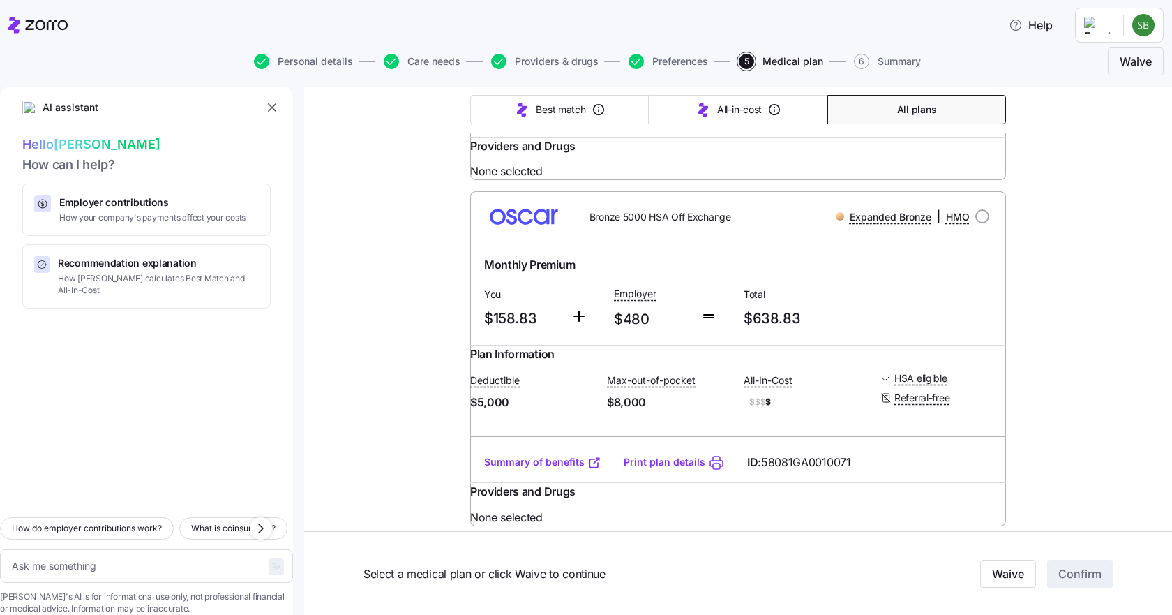
scroll to position [902, 0]
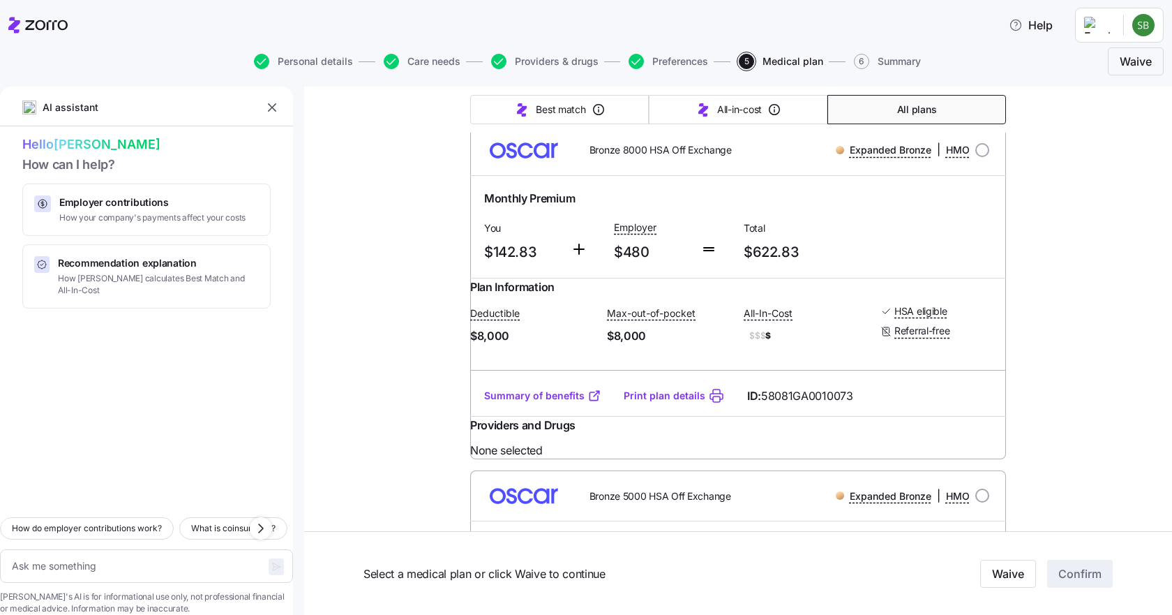
click at [524, 402] on link "Summary of benefits" at bounding box center [542, 396] width 117 height 14
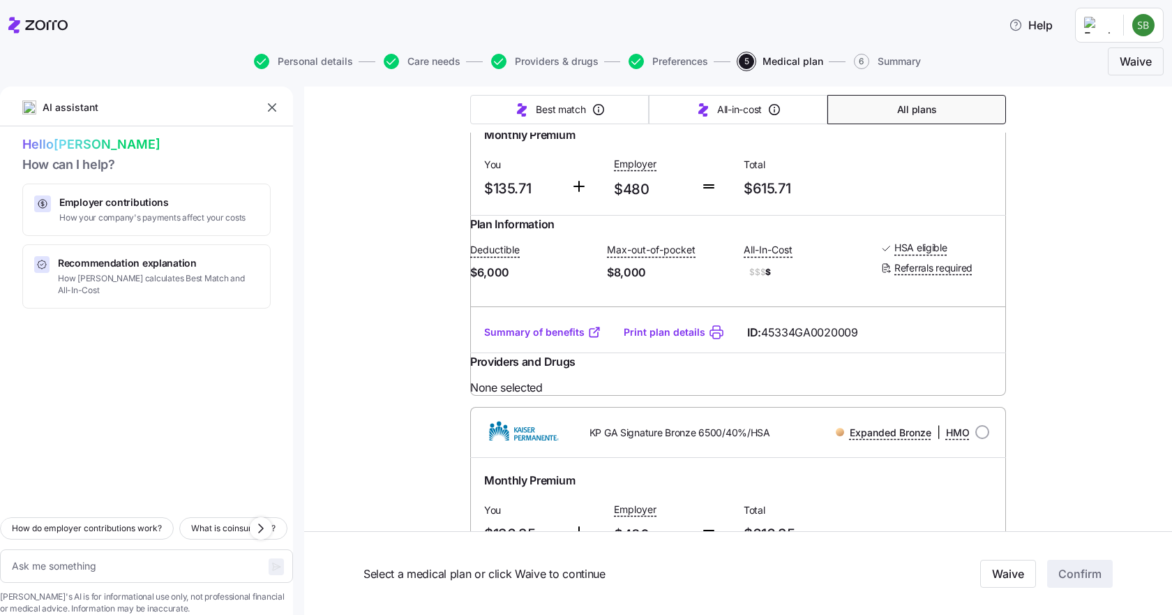
scroll to position [279, 0]
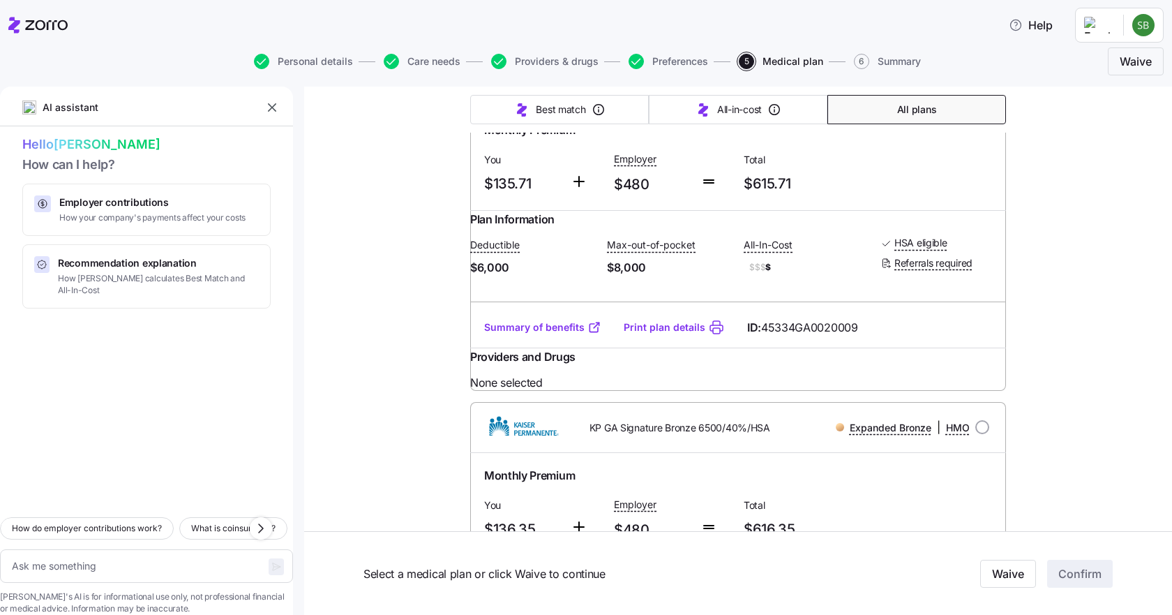
click at [548, 334] on link "Summary of benefits" at bounding box center [542, 327] width 117 height 14
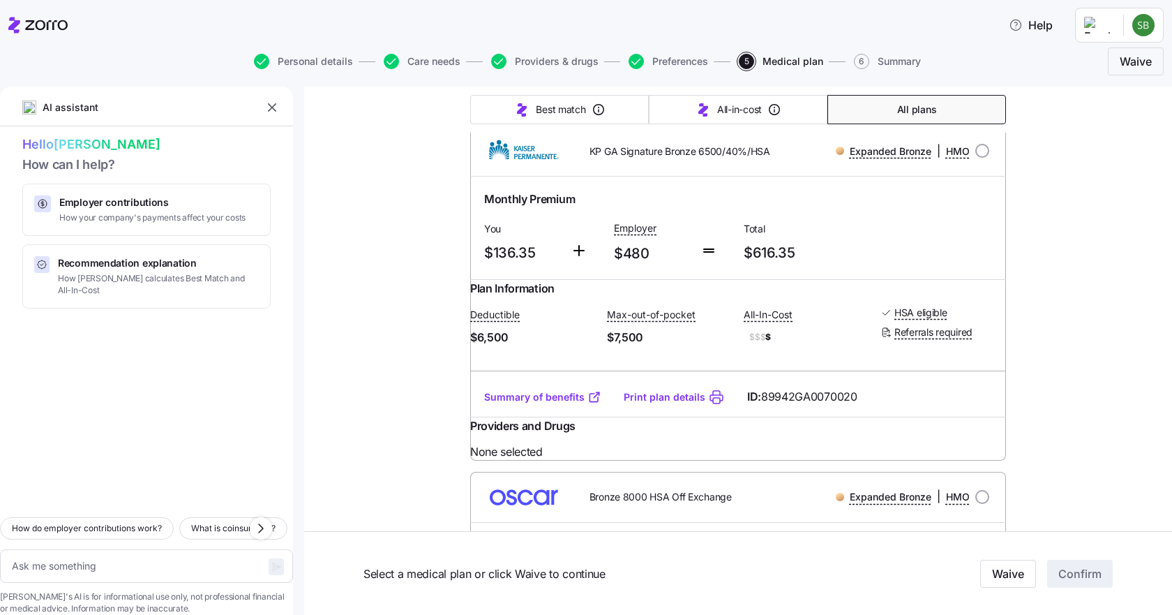
scroll to position [558, 0]
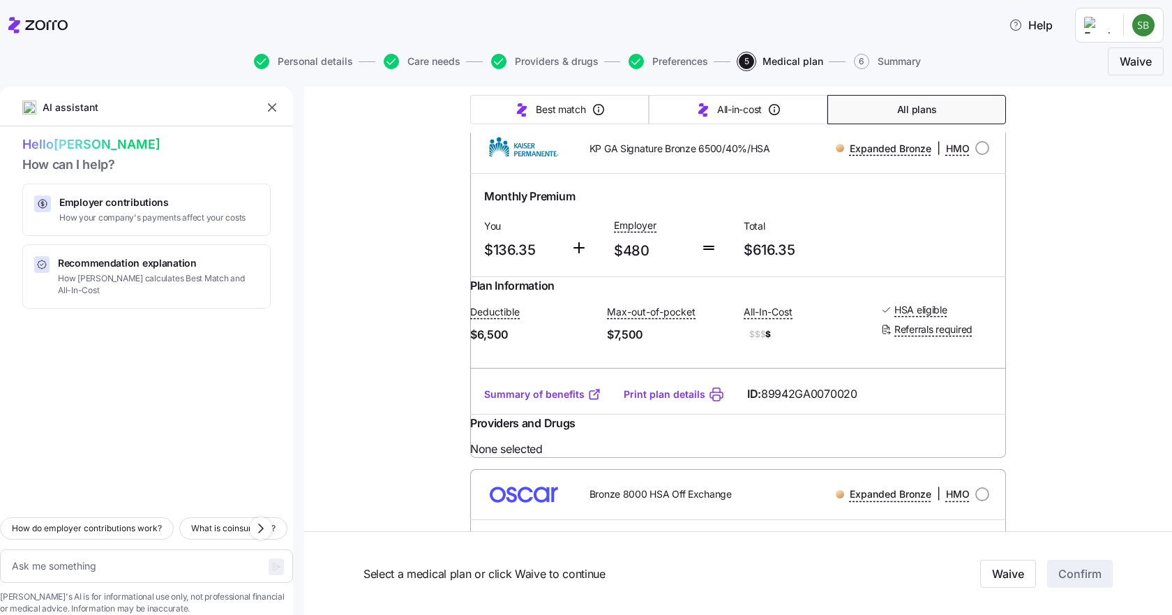
click at [566, 401] on link "Summary of benefits" at bounding box center [542, 394] width 117 height 14
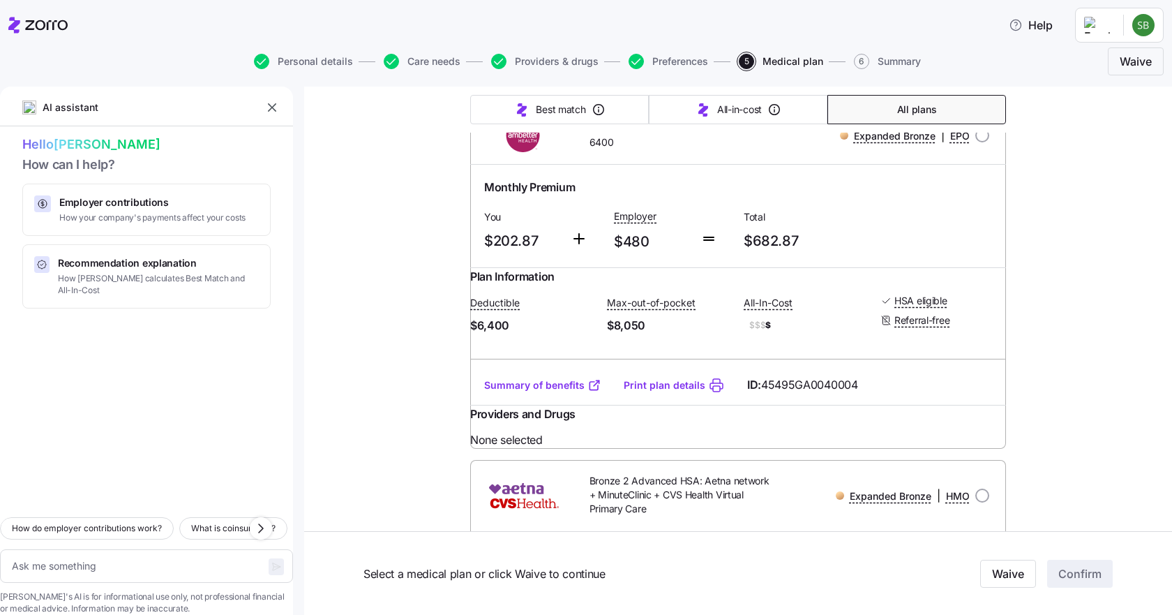
scroll to position [2441, 0]
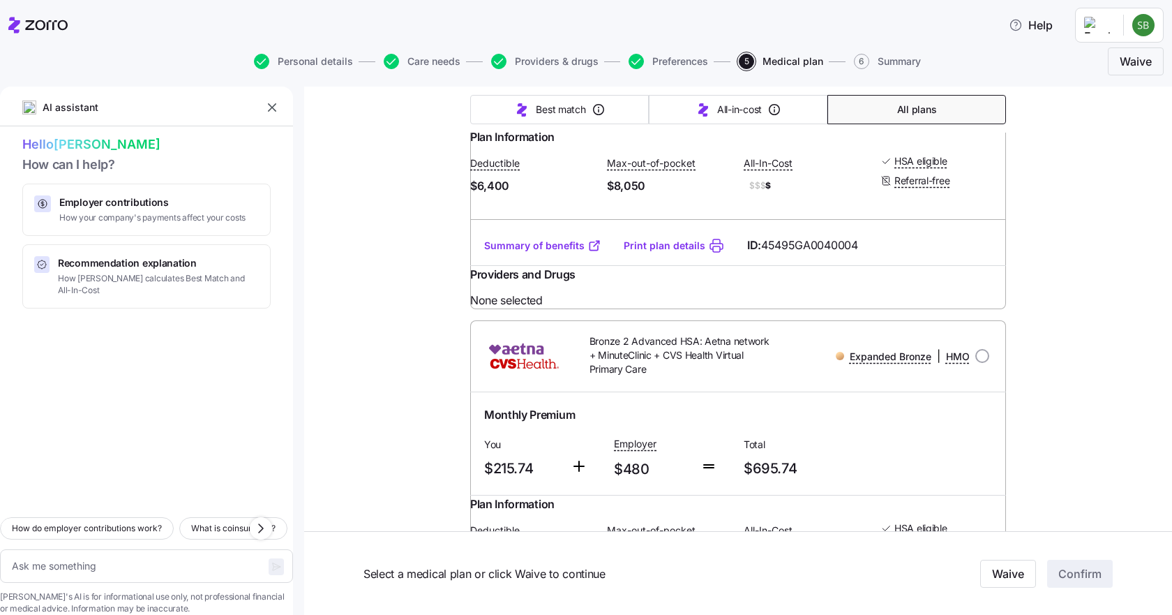
click at [543, 253] on link "Summary of benefits" at bounding box center [542, 246] width 117 height 14
